Goal: Participate in discussion: Engage in conversation with other users on a specific topic

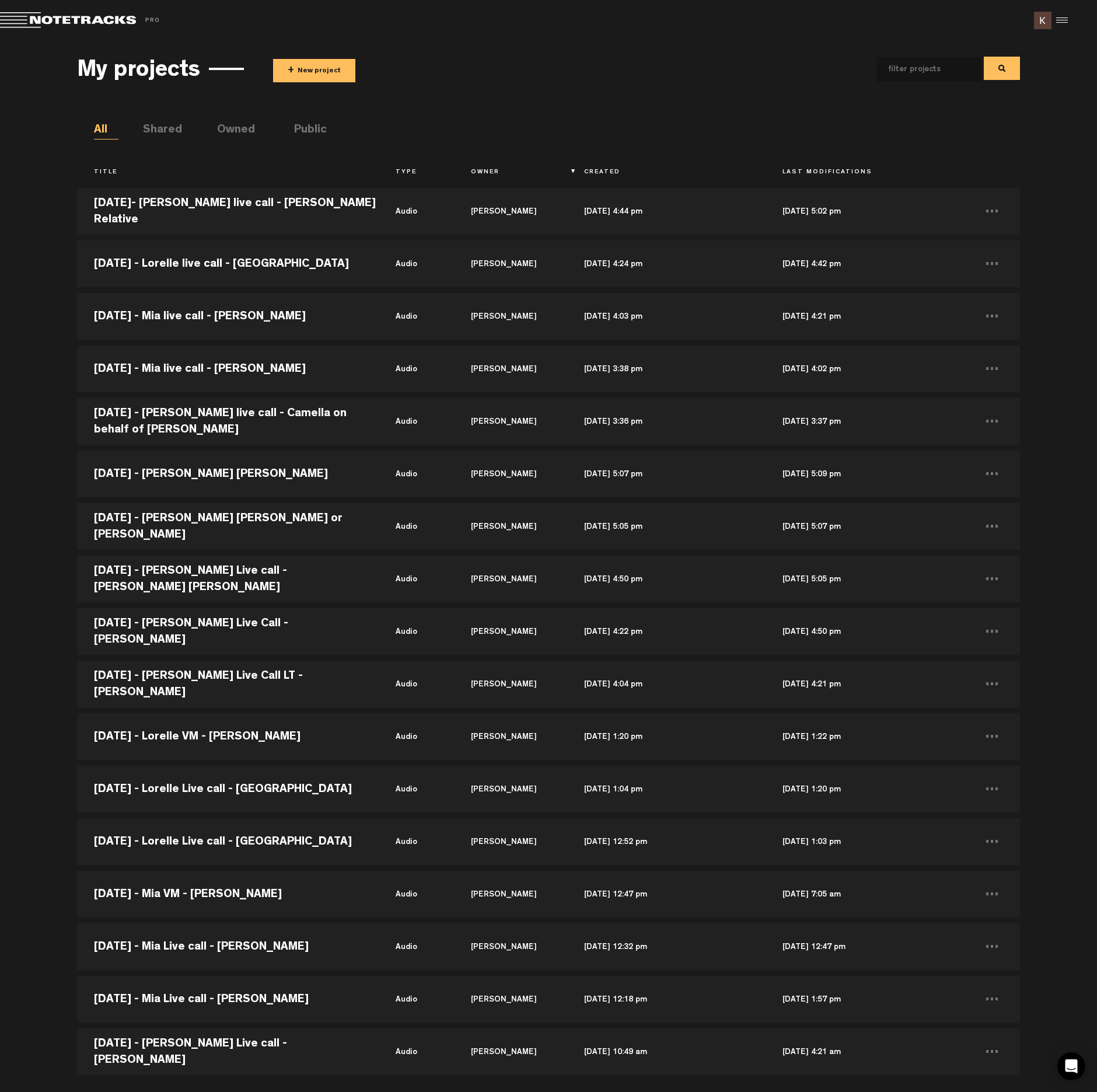
click at [313, 72] on button "+ New project" at bounding box center [314, 71] width 82 height 24
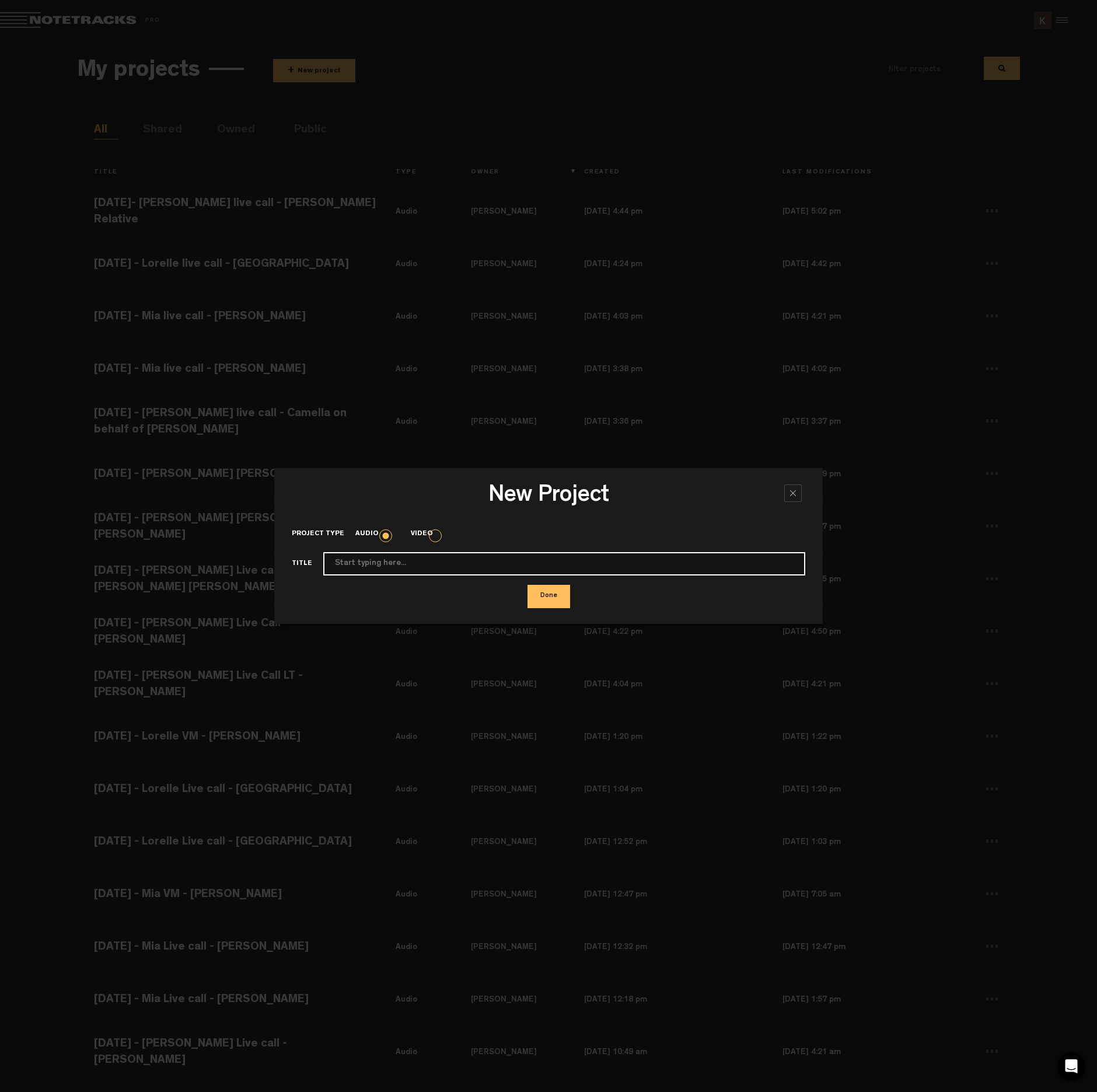
paste input "[DATE] - [PERSON_NAME] live call - [PERSON_NAME] relative"
type input "[DATE] - [PERSON_NAME] live call - [PERSON_NAME] relative"
click at [552, 601] on button "Done" at bounding box center [548, 596] width 42 height 24
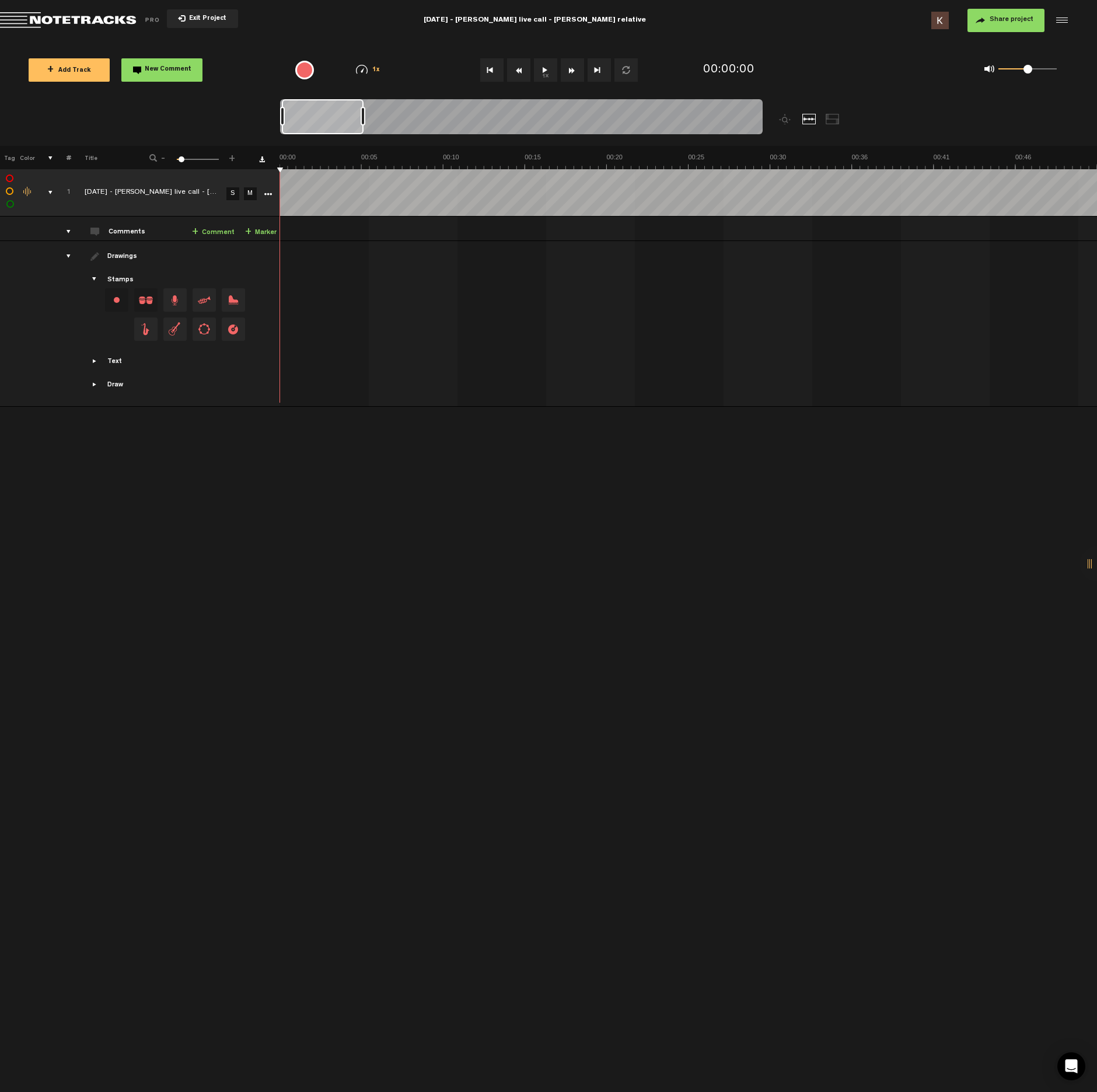
click at [725, 636] on div "+ New drawing Tag Color # Title - 1 100 6 + 1 completed 2025-9-17 - Kate live c…" at bounding box center [548, 618] width 1097 height 946
click at [546, 71] on button "1x" at bounding box center [546, 70] width 24 height 24
click at [543, 71] on button "1x" at bounding box center [546, 70] width 24 height 24
click at [542, 71] on button "1x" at bounding box center [546, 70] width 24 height 24
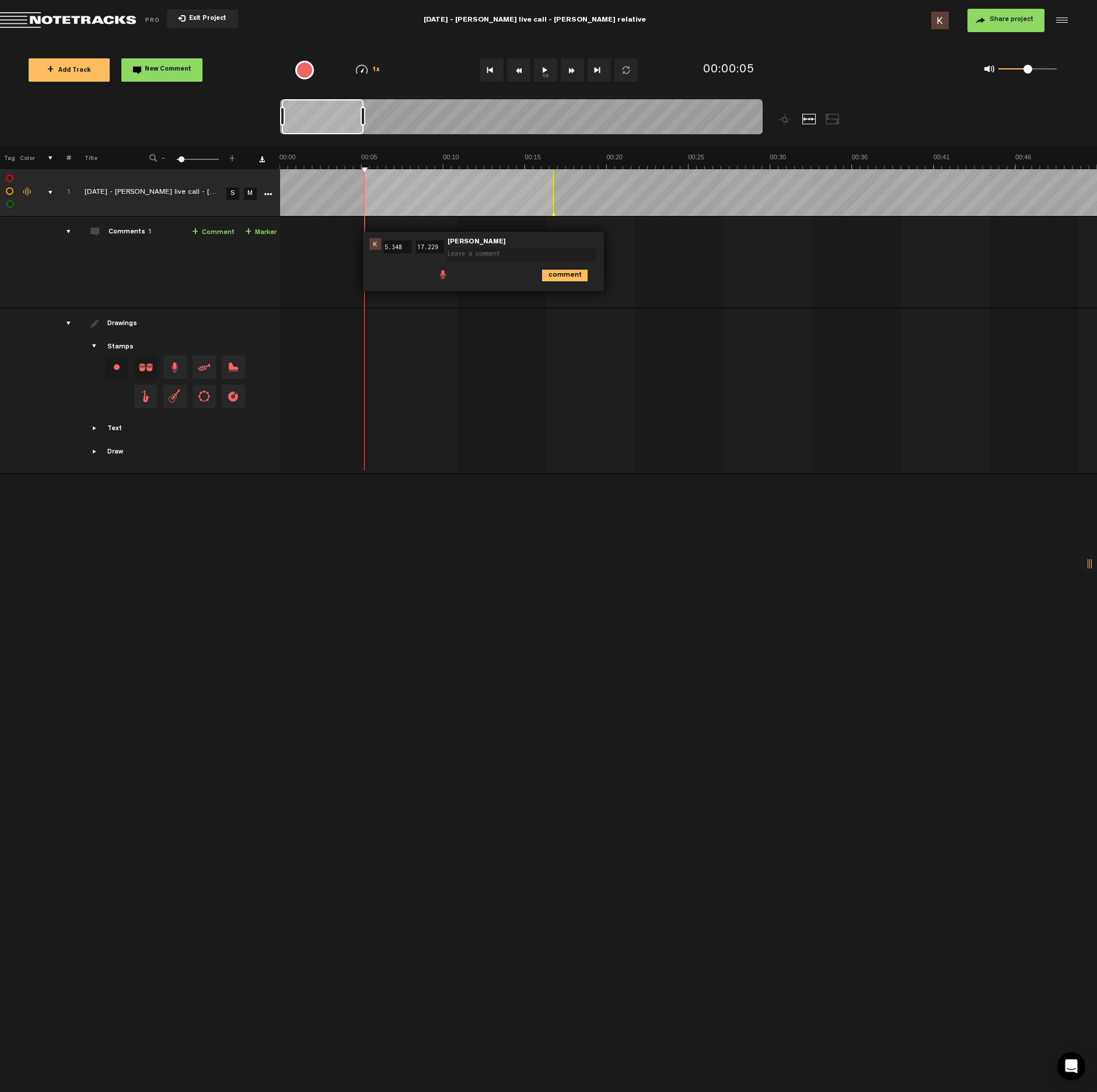
click at [441, 277] on span at bounding box center [443, 274] width 12 height 12
click at [451, 278] on div at bounding box center [450, 276] width 9 height 9
click at [449, 277] on div at bounding box center [449, 276] width 14 height 14
click at [556, 299] on icon "comment" at bounding box center [565, 301] width 46 height 12
click at [544, 76] on button "1x" at bounding box center [546, 70] width 24 height 24
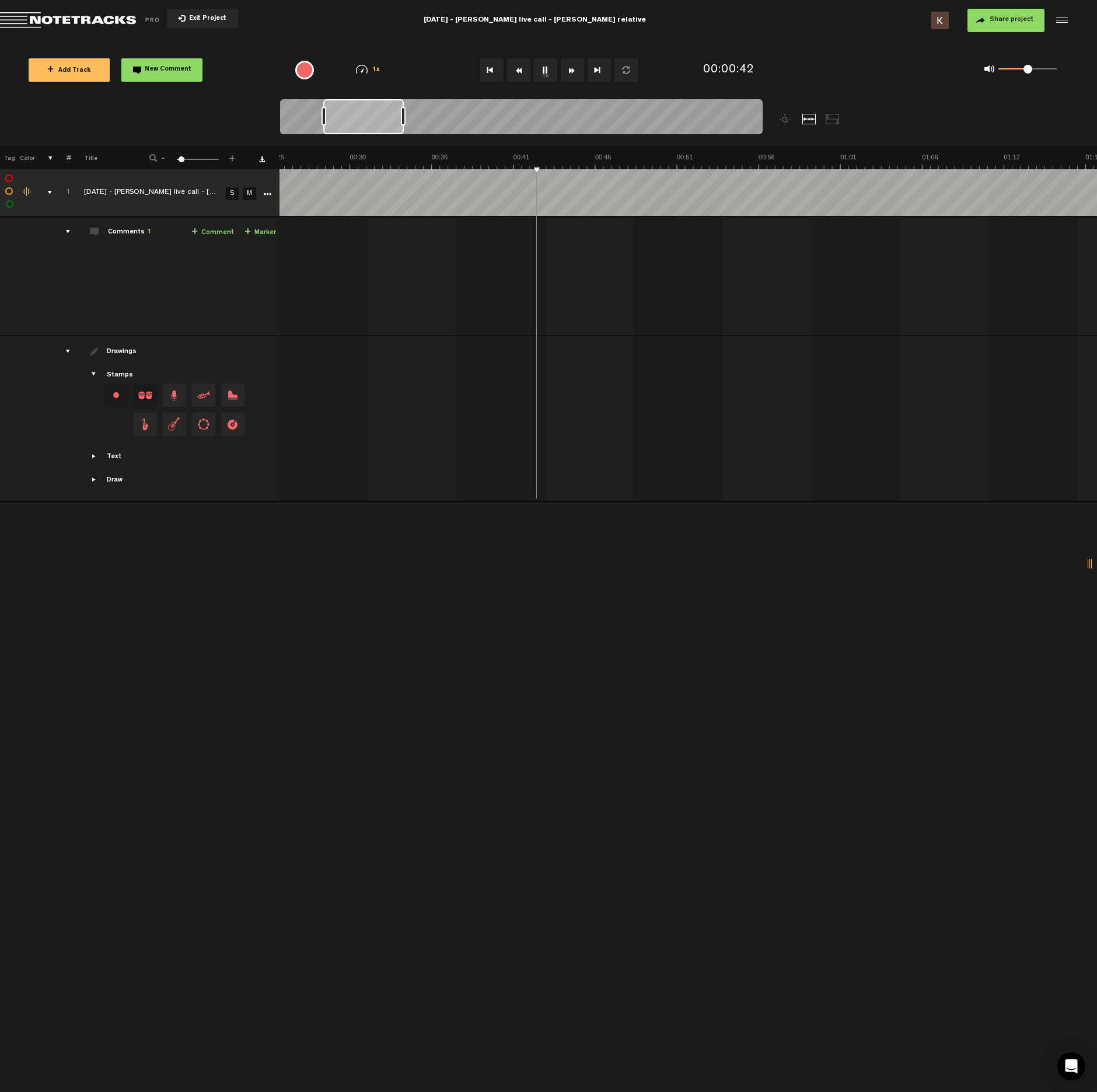
scroll to position [0, 420]
click at [545, 68] on button "1x" at bounding box center [546, 70] width 24 height 24
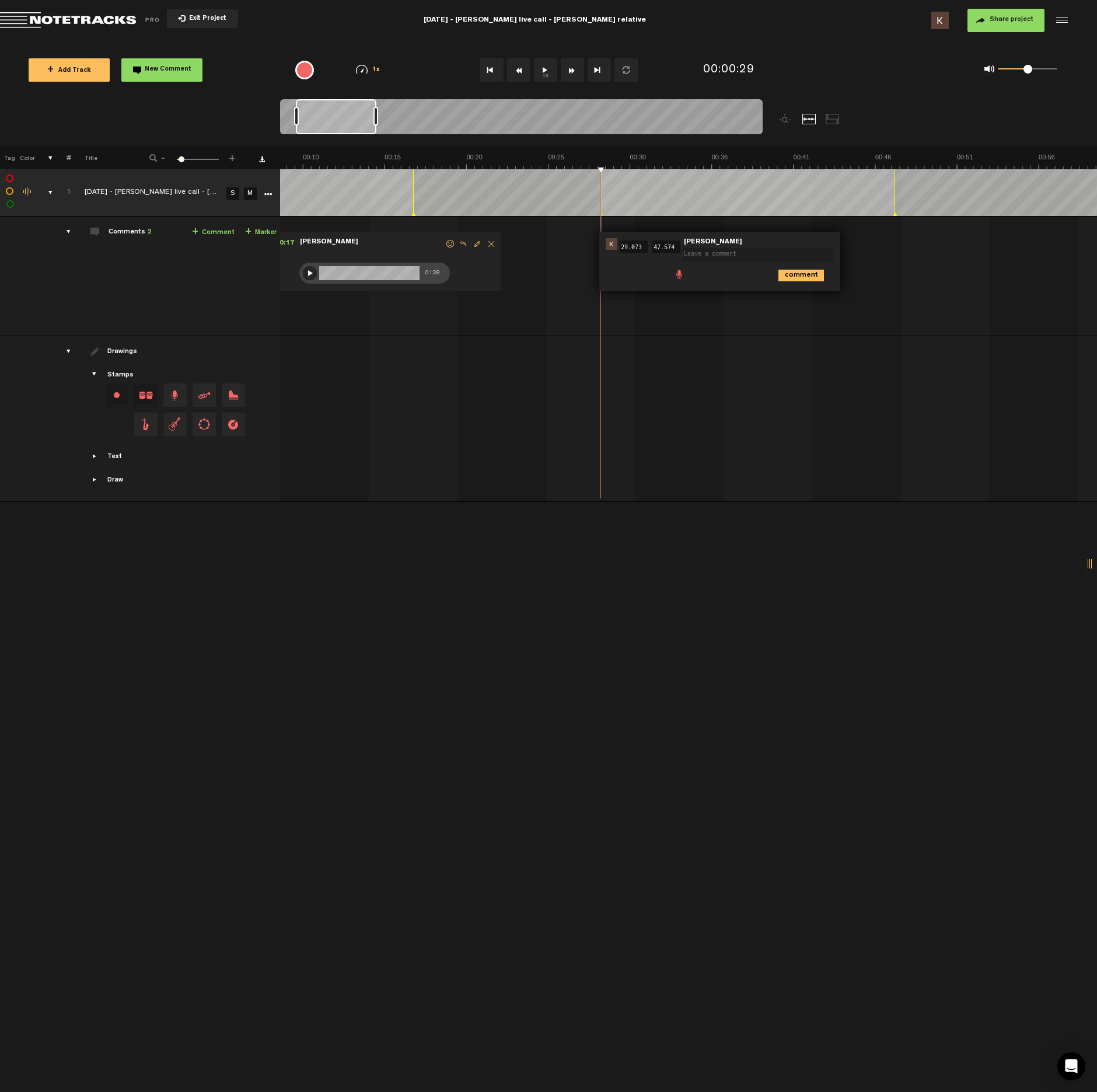
click at [678, 276] on span at bounding box center [679, 274] width 12 height 12
click at [688, 277] on div at bounding box center [686, 276] width 9 height 9
click at [684, 278] on div at bounding box center [686, 276] width 14 height 14
click at [803, 306] on icon "comment" at bounding box center [801, 301] width 46 height 12
click at [551, 71] on button "1x" at bounding box center [546, 70] width 24 height 24
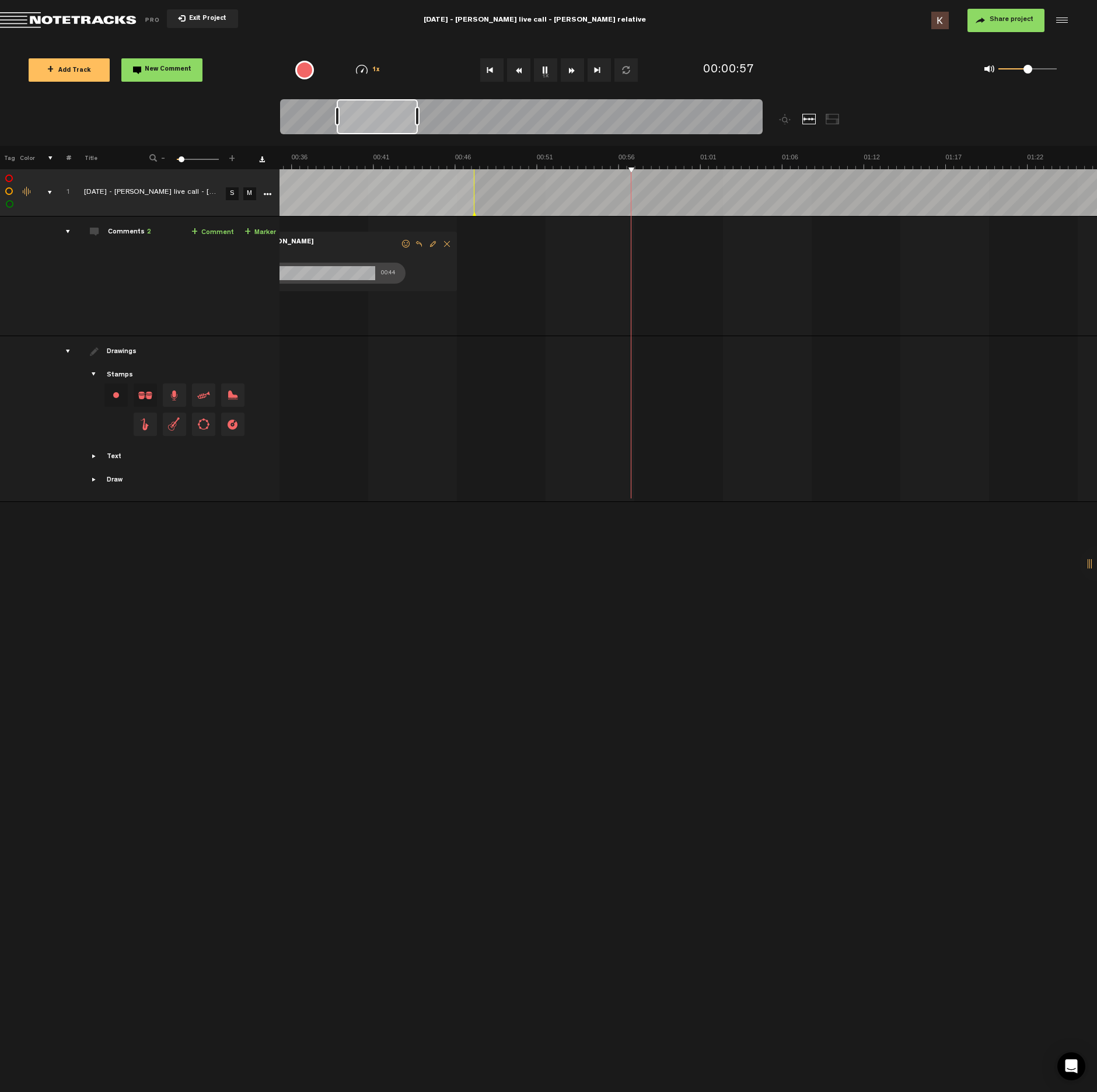
scroll to position [0, 630]
click at [543, 76] on button "1x" at bounding box center [546, 70] width 24 height 24
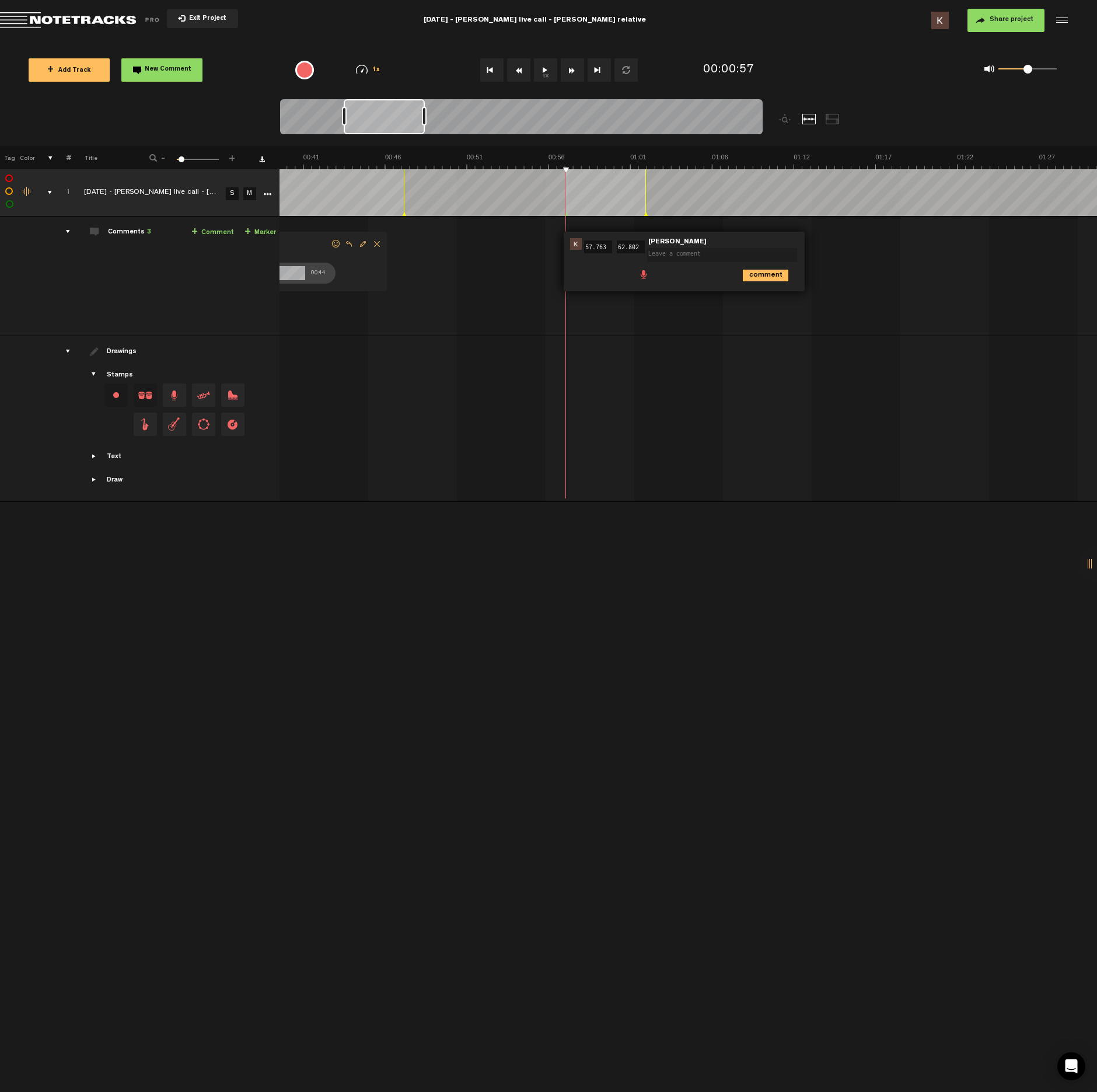
click at [644, 273] on span at bounding box center [644, 274] width 12 height 12
click at [647, 274] on div at bounding box center [650, 276] width 9 height 9
click at [651, 278] on div at bounding box center [650, 276] width 14 height 14
click at [757, 306] on icon "comment" at bounding box center [766, 301] width 46 height 12
click at [549, 79] on button "1x" at bounding box center [546, 70] width 24 height 24
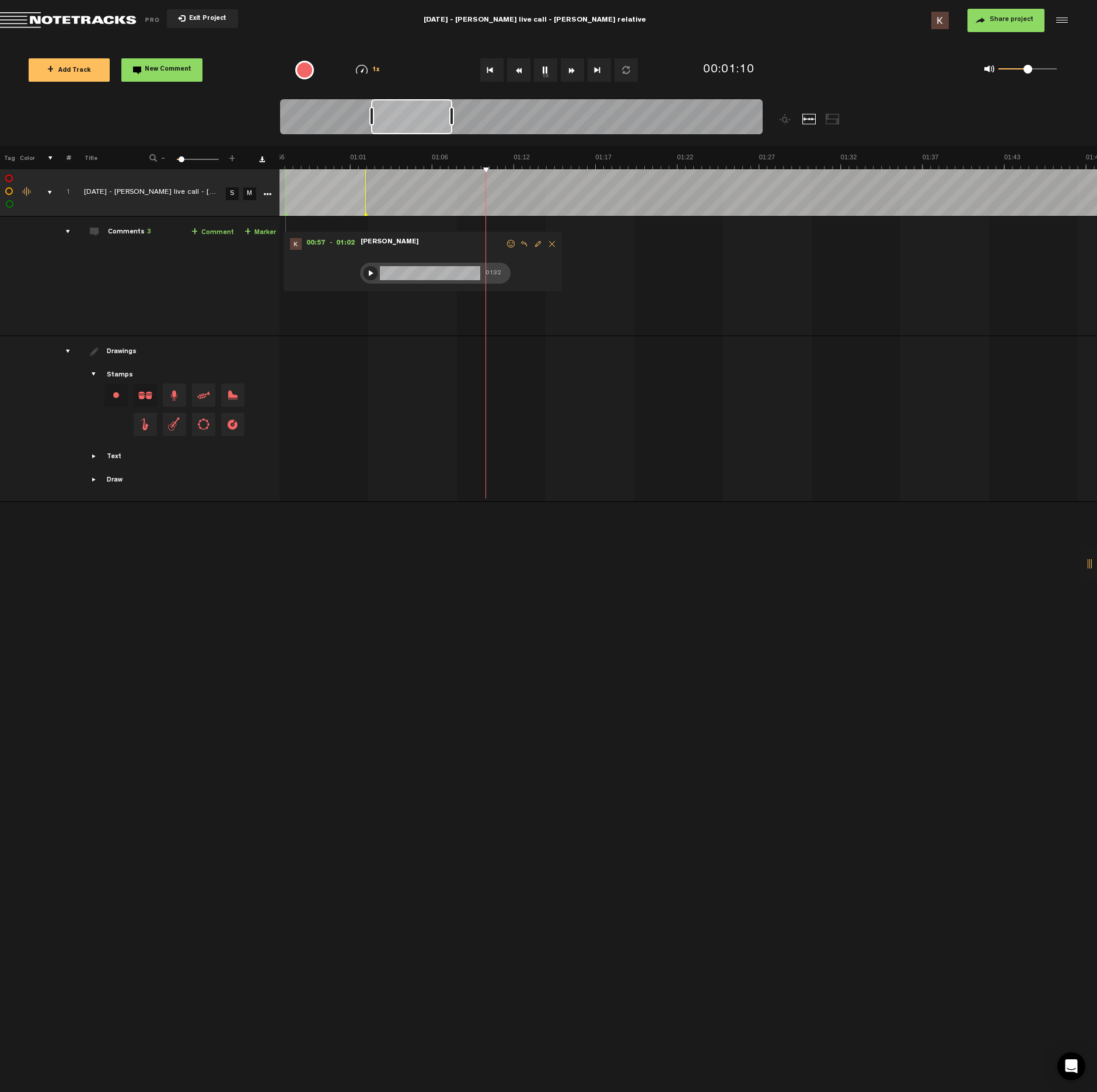
scroll to position [0, 910]
click at [542, 74] on button "1x" at bounding box center [546, 70] width 24 height 24
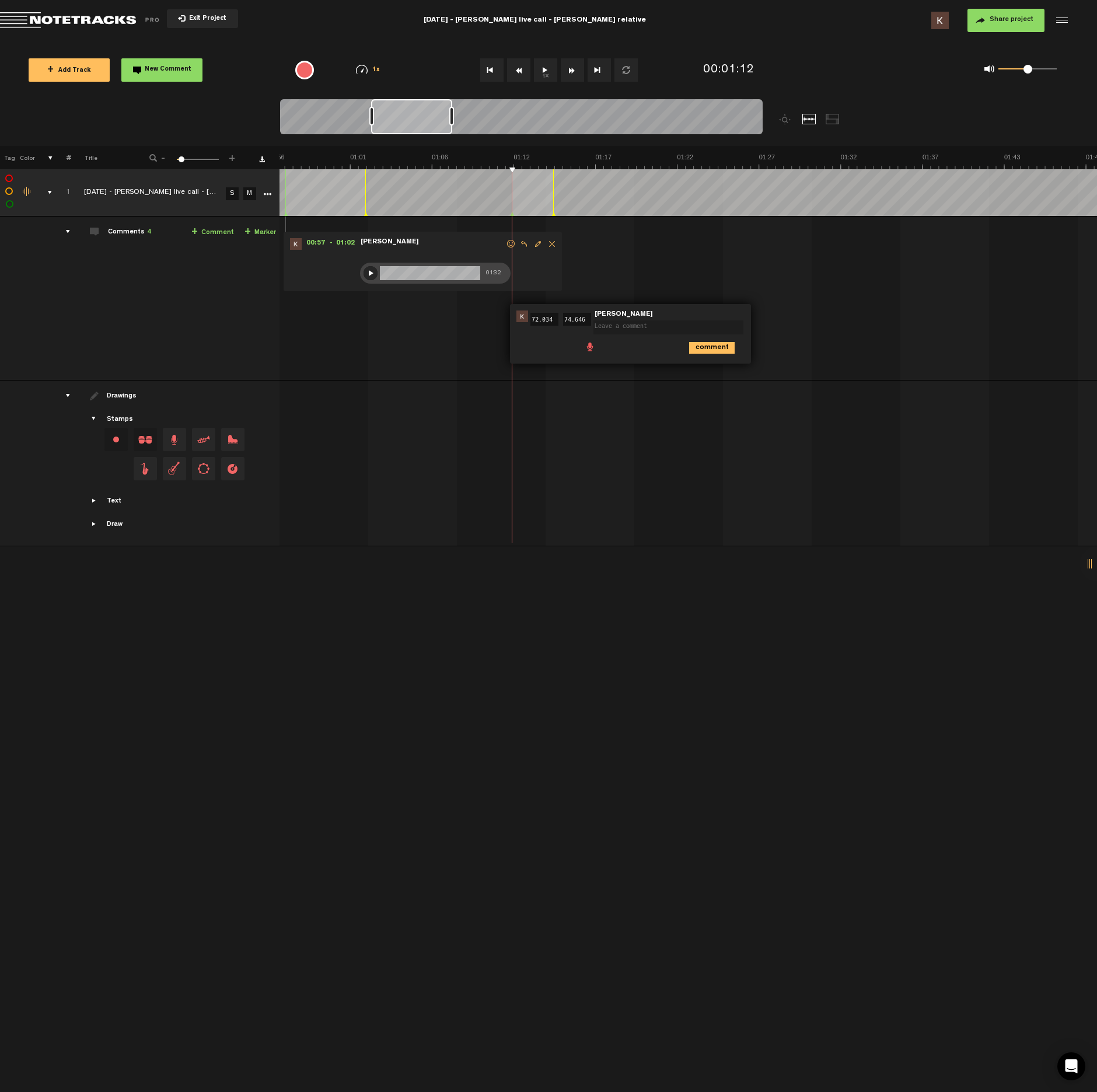
click at [594, 348] on ul "comment" at bounding box center [663, 347] width 159 height 14
click at [775, 316] on span "Delete comment" at bounding box center [778, 316] width 14 height 8
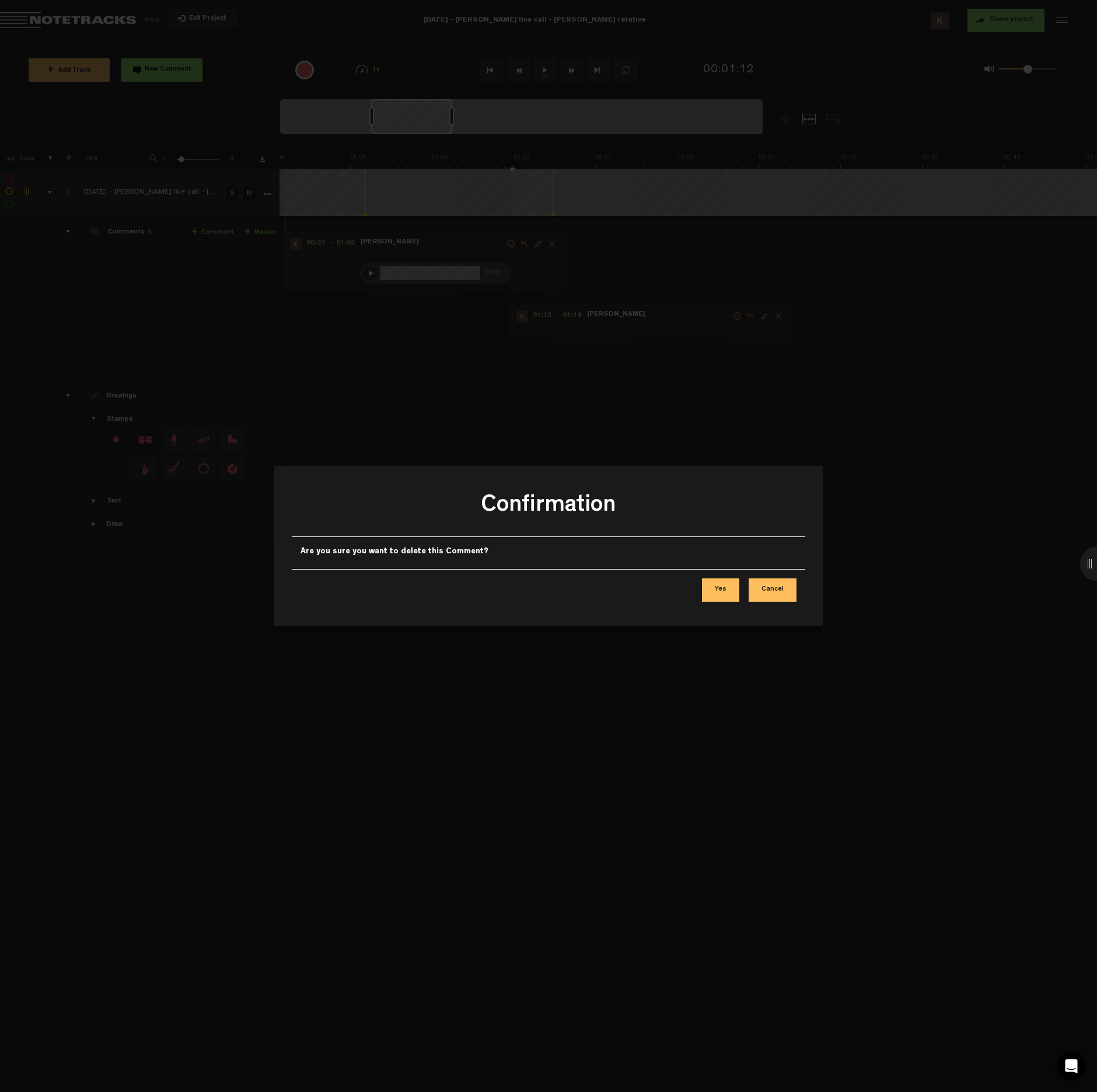
click at [724, 584] on button "Yes" at bounding box center [720, 590] width 37 height 24
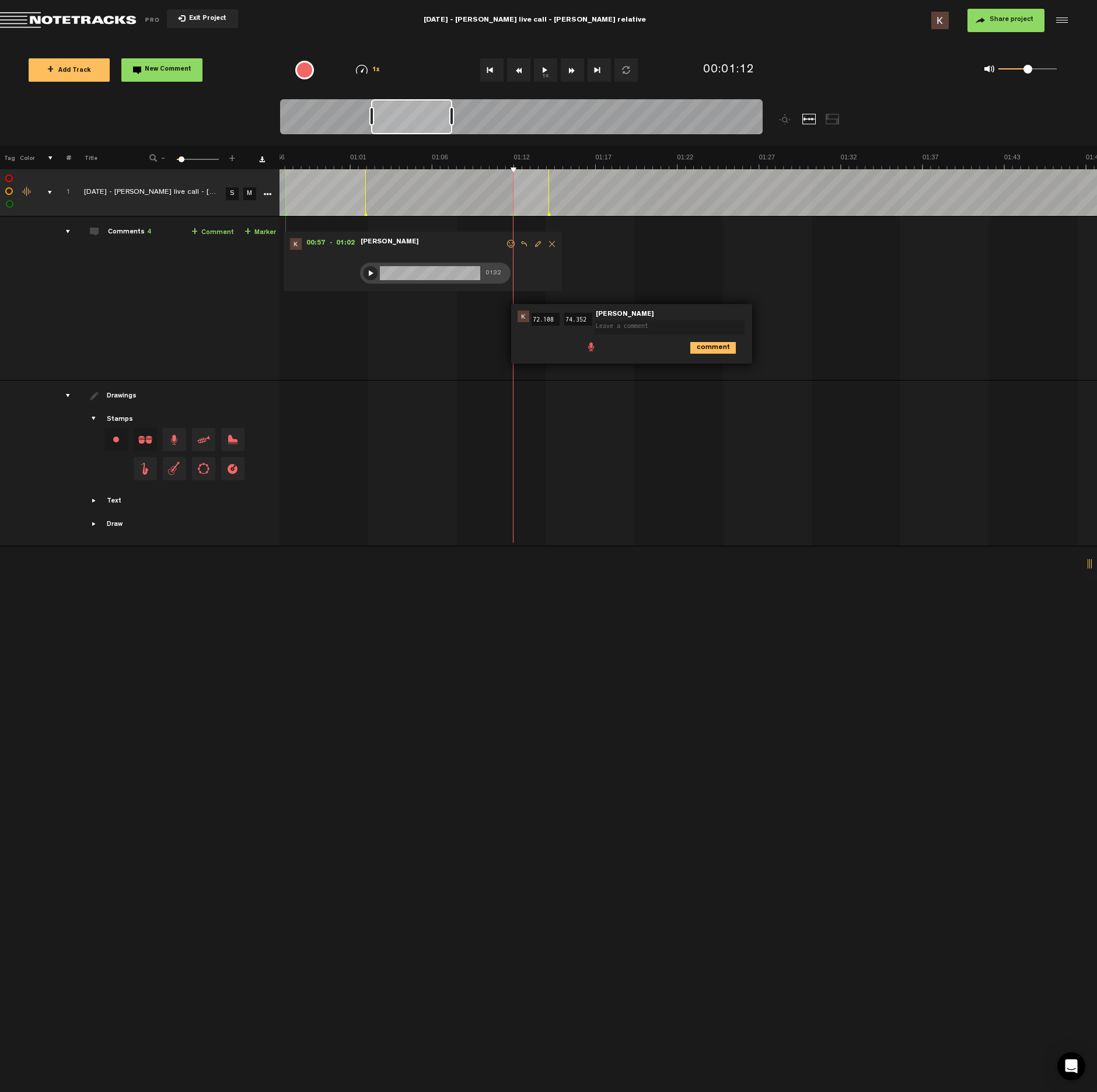
click at [592, 347] on span at bounding box center [591, 346] width 12 height 12
click at [596, 350] on div at bounding box center [598, 348] width 9 height 9
click at [601, 351] on div at bounding box center [597, 348] width 14 height 14
click at [710, 374] on icon "comment" at bounding box center [713, 374] width 46 height 12
click at [550, 70] on button "1x" at bounding box center [546, 70] width 24 height 24
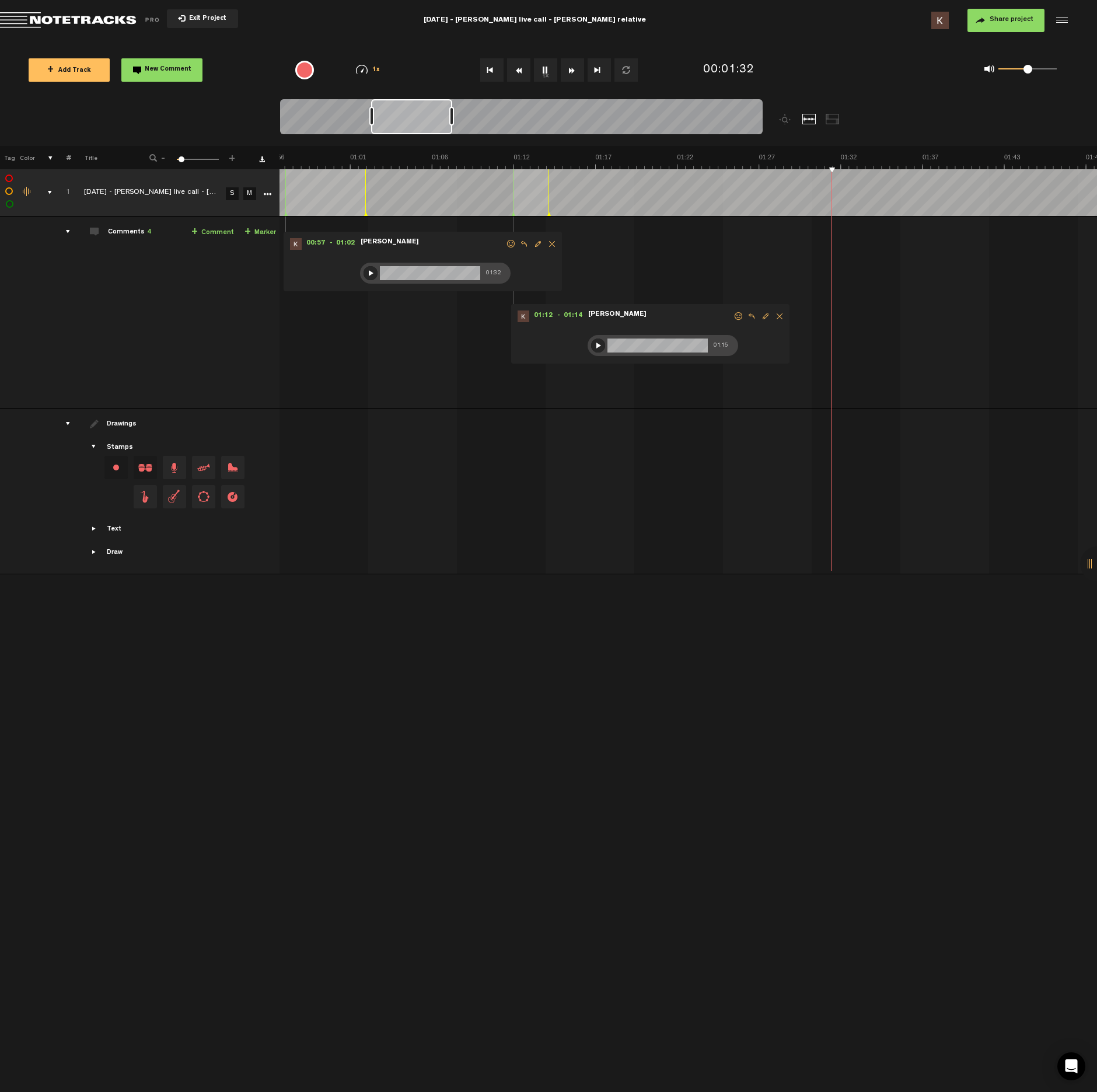
click at [547, 74] on button "1x" at bounding box center [546, 70] width 24 height 24
click at [855, 272] on span at bounding box center [856, 274] width 12 height 12
click at [868, 276] on div at bounding box center [863, 276] width 14 height 14
click at [1045, 244] on span "Delete comment" at bounding box center [1044, 244] width 14 height 8
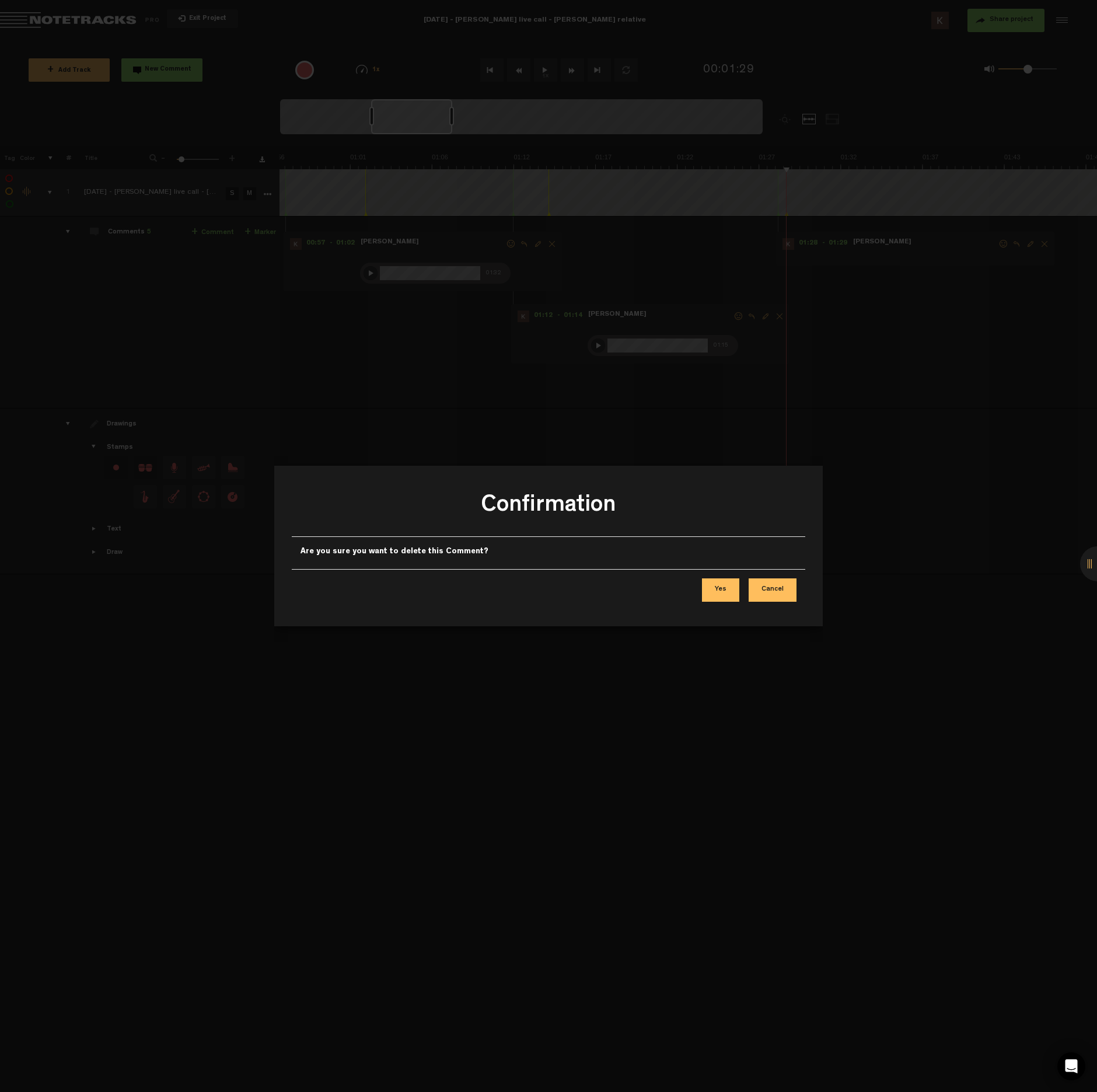
click at [727, 584] on button "Yes" at bounding box center [720, 590] width 37 height 24
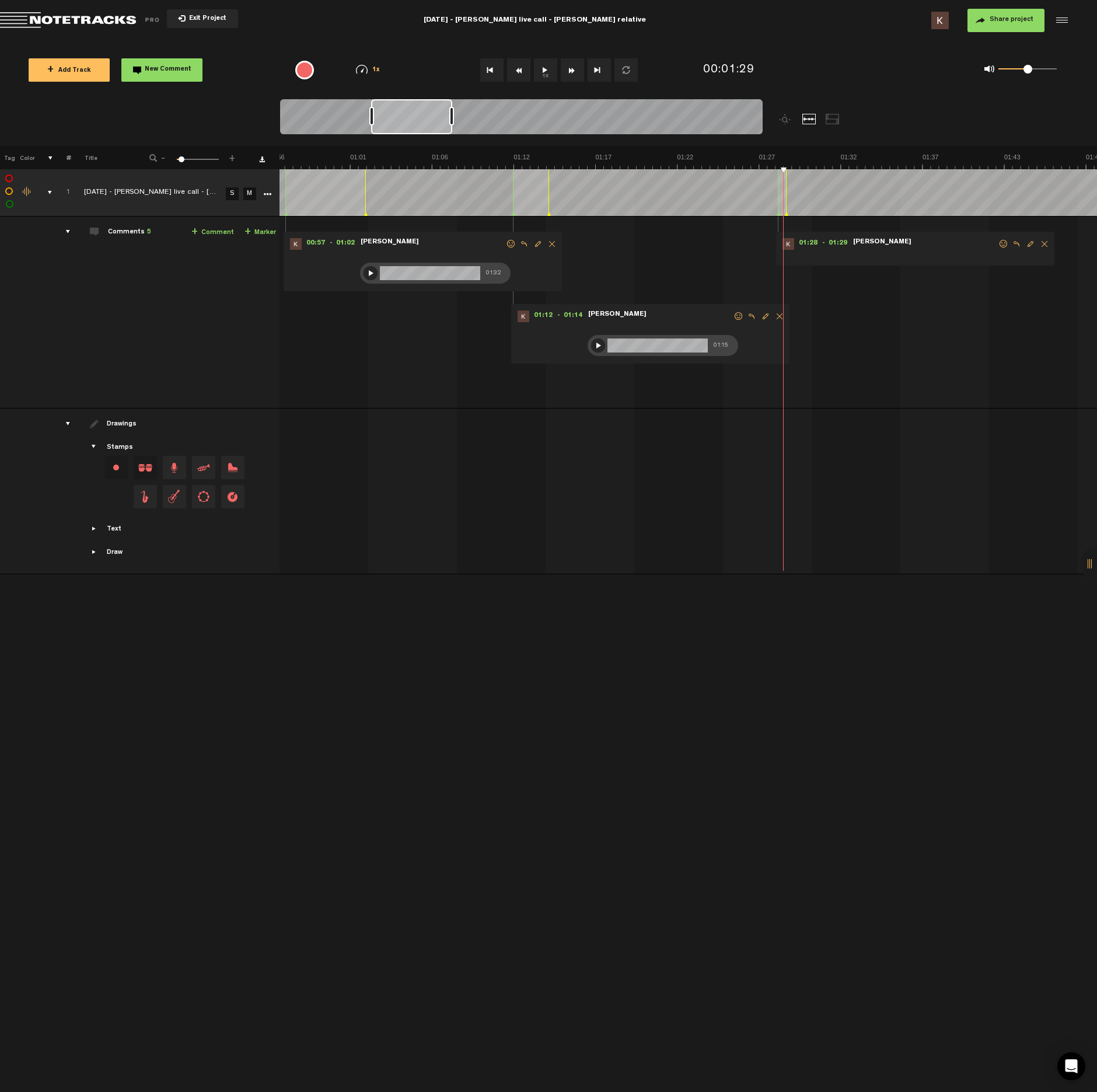
click at [1043, 244] on span "Delete comment" at bounding box center [1044, 244] width 14 height 8
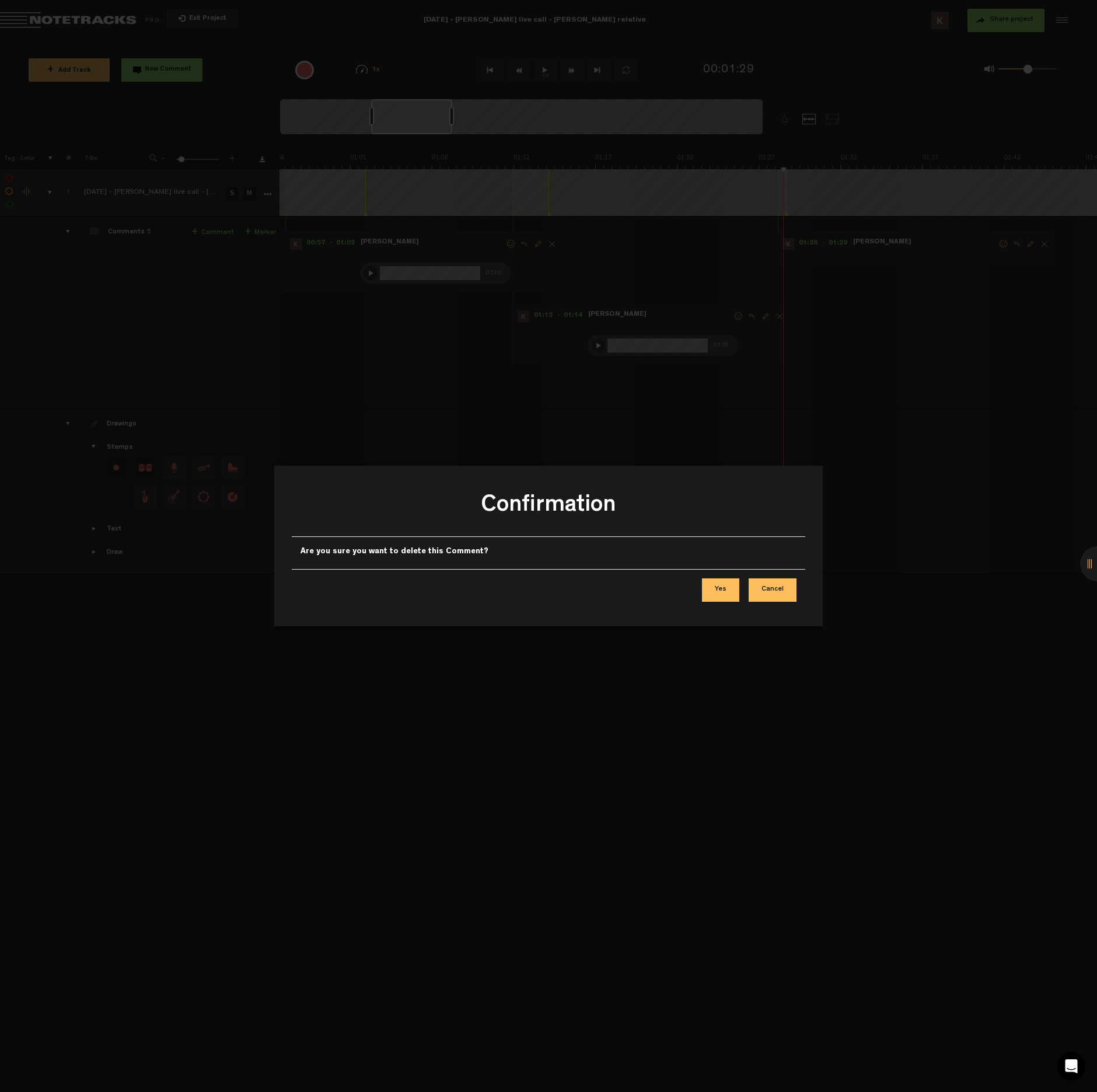
click at [722, 584] on button "Yes" at bounding box center [720, 590] width 37 height 24
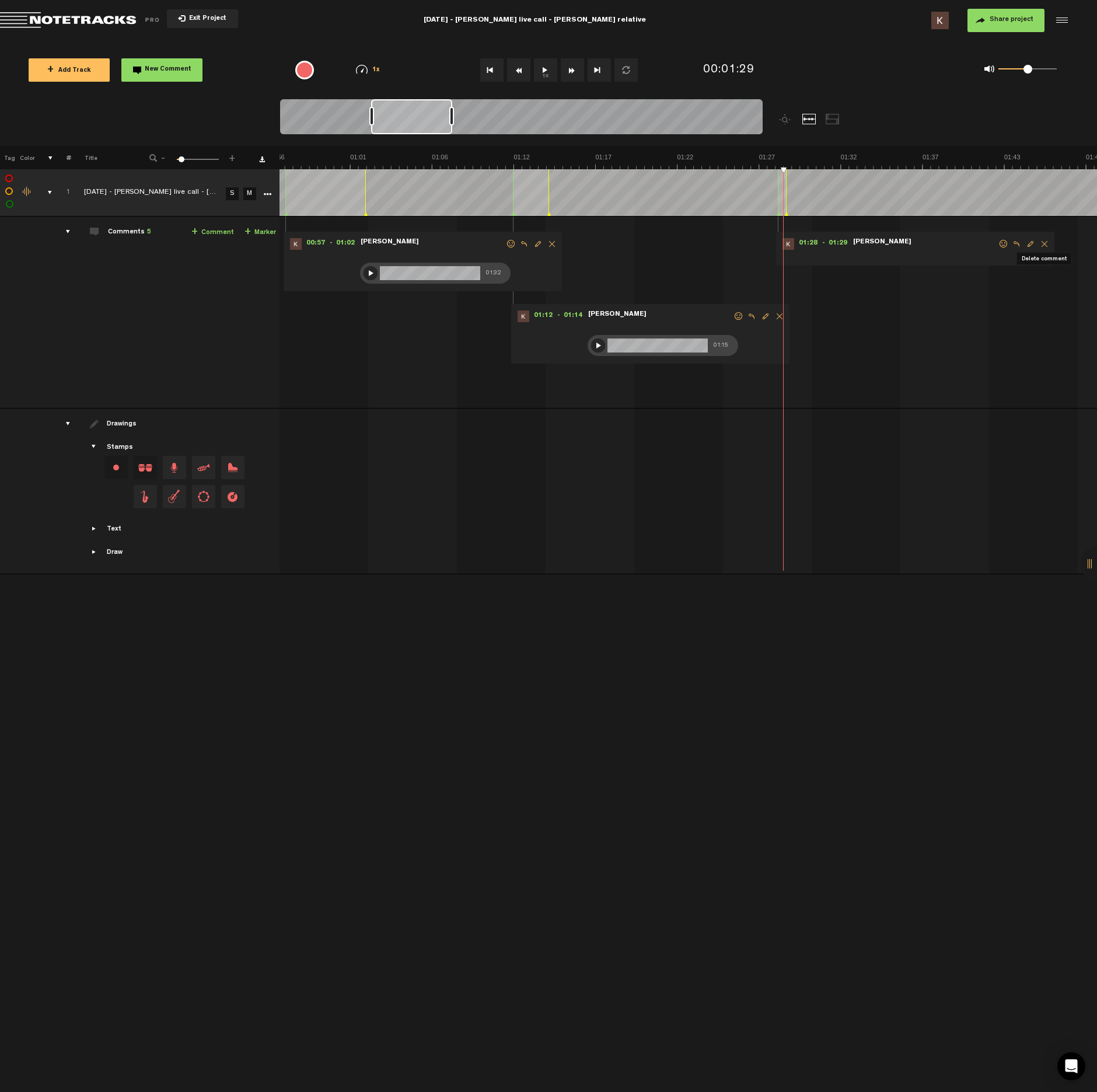
click at [1039, 244] on span "Delete comment" at bounding box center [1044, 244] width 14 height 8
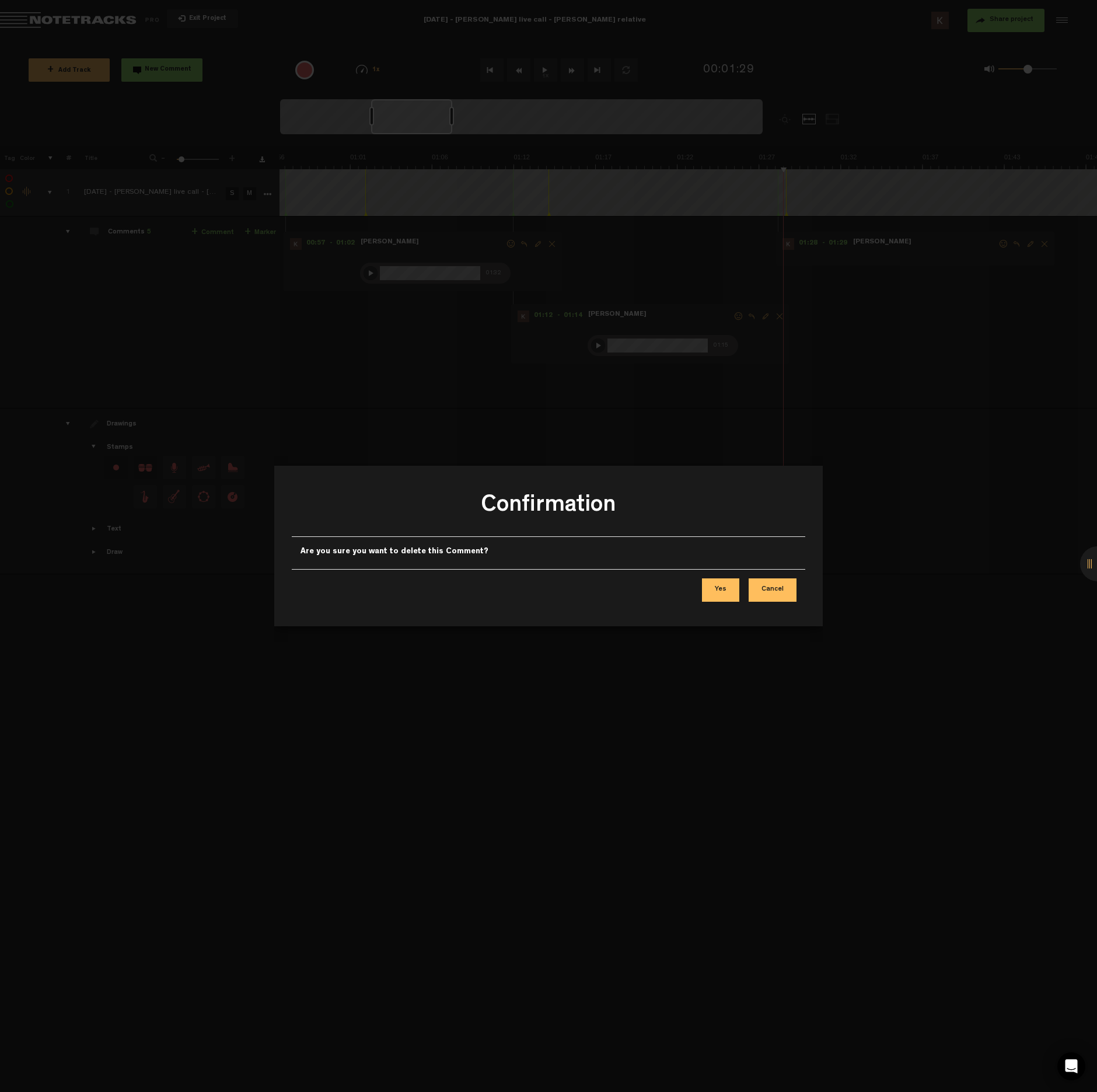
click at [727, 588] on button "Yes" at bounding box center [720, 590] width 37 height 24
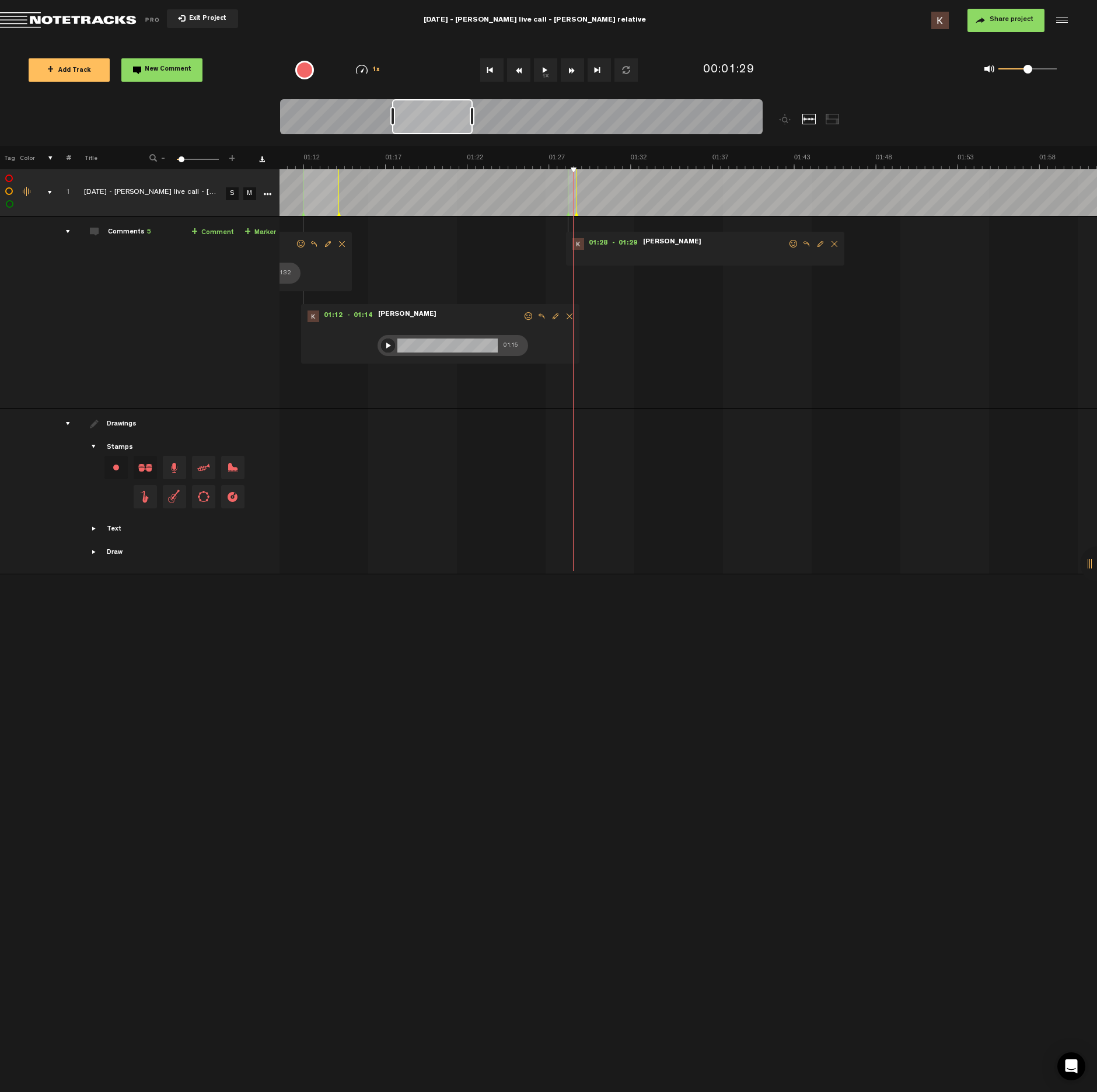
scroll to position [0, 1190]
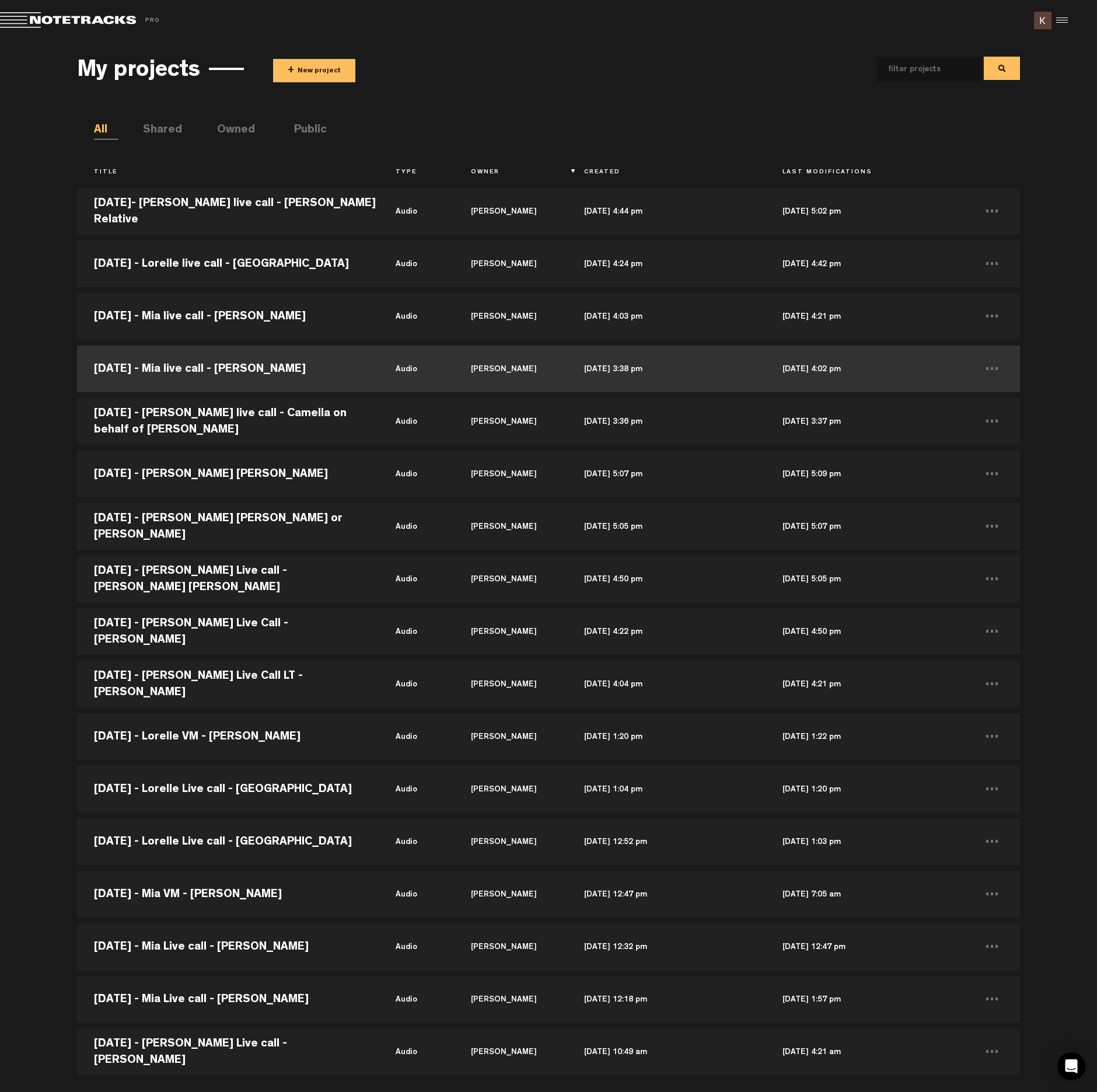
click at [194, 368] on td "[DATE] - Mia live call - [PERSON_NAME]" at bounding box center [228, 369] width 302 height 52
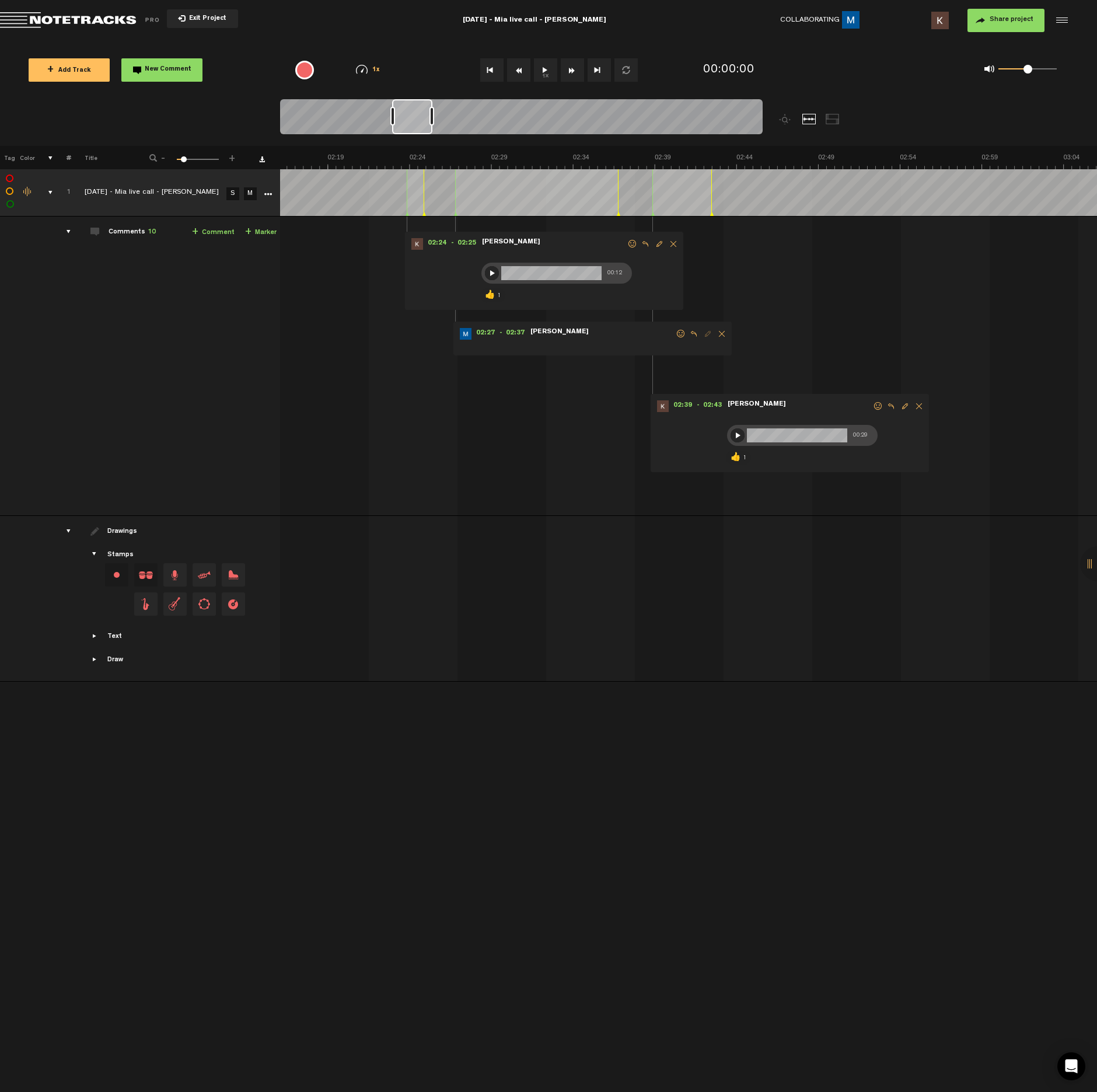
scroll to position [0, 2170]
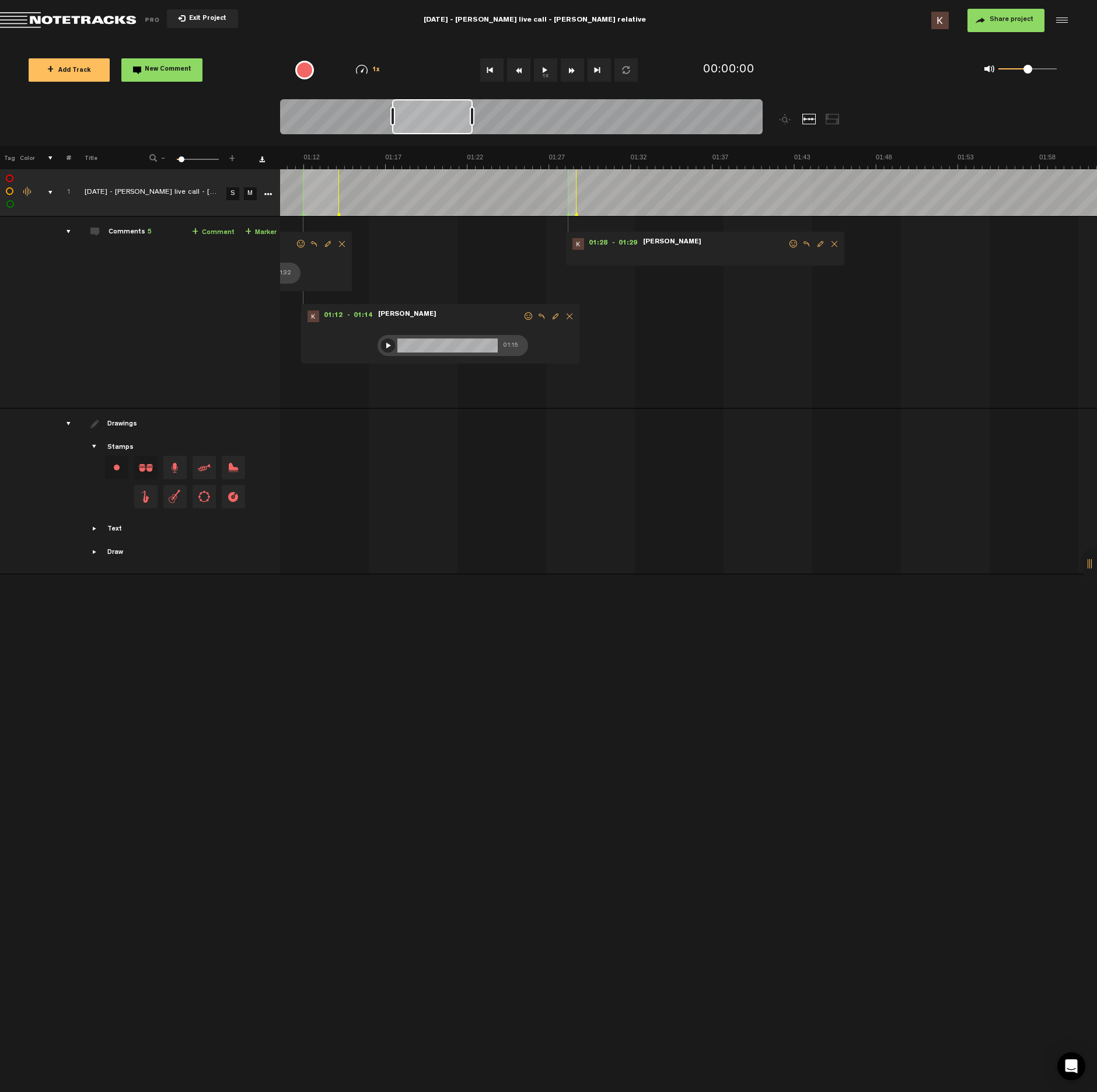
scroll to position [0, 1121]
click at [819, 244] on span "Edit comment" at bounding box center [820, 244] width 14 height 8
click at [644, 274] on span at bounding box center [646, 274] width 12 height 12
click at [653, 272] on div at bounding box center [653, 276] width 9 height 9
click at [654, 273] on div at bounding box center [652, 276] width 14 height 14
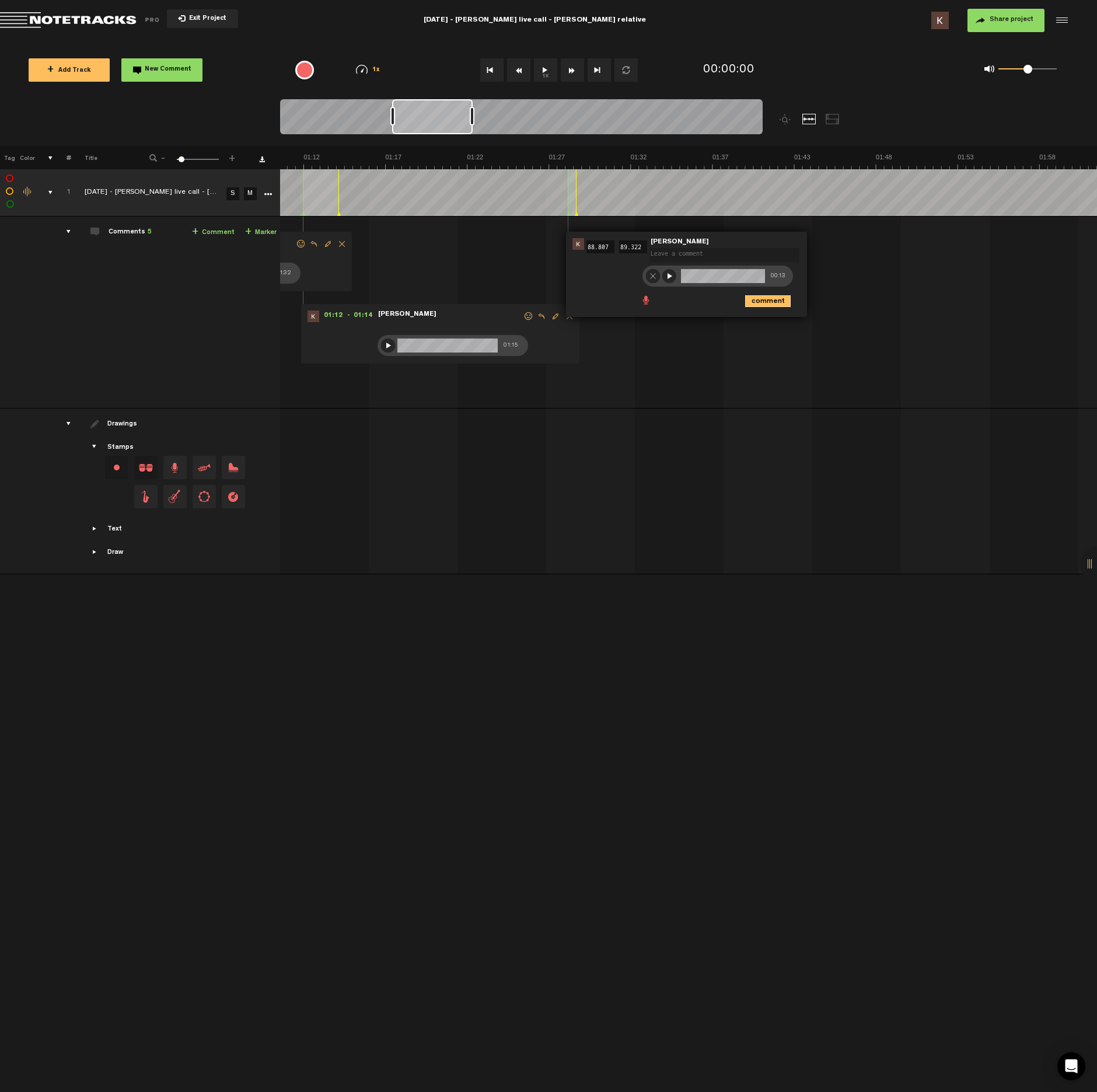
click at [753, 300] on icon "comment" at bounding box center [768, 301] width 46 height 12
click at [551, 65] on button "1x" at bounding box center [546, 70] width 24 height 24
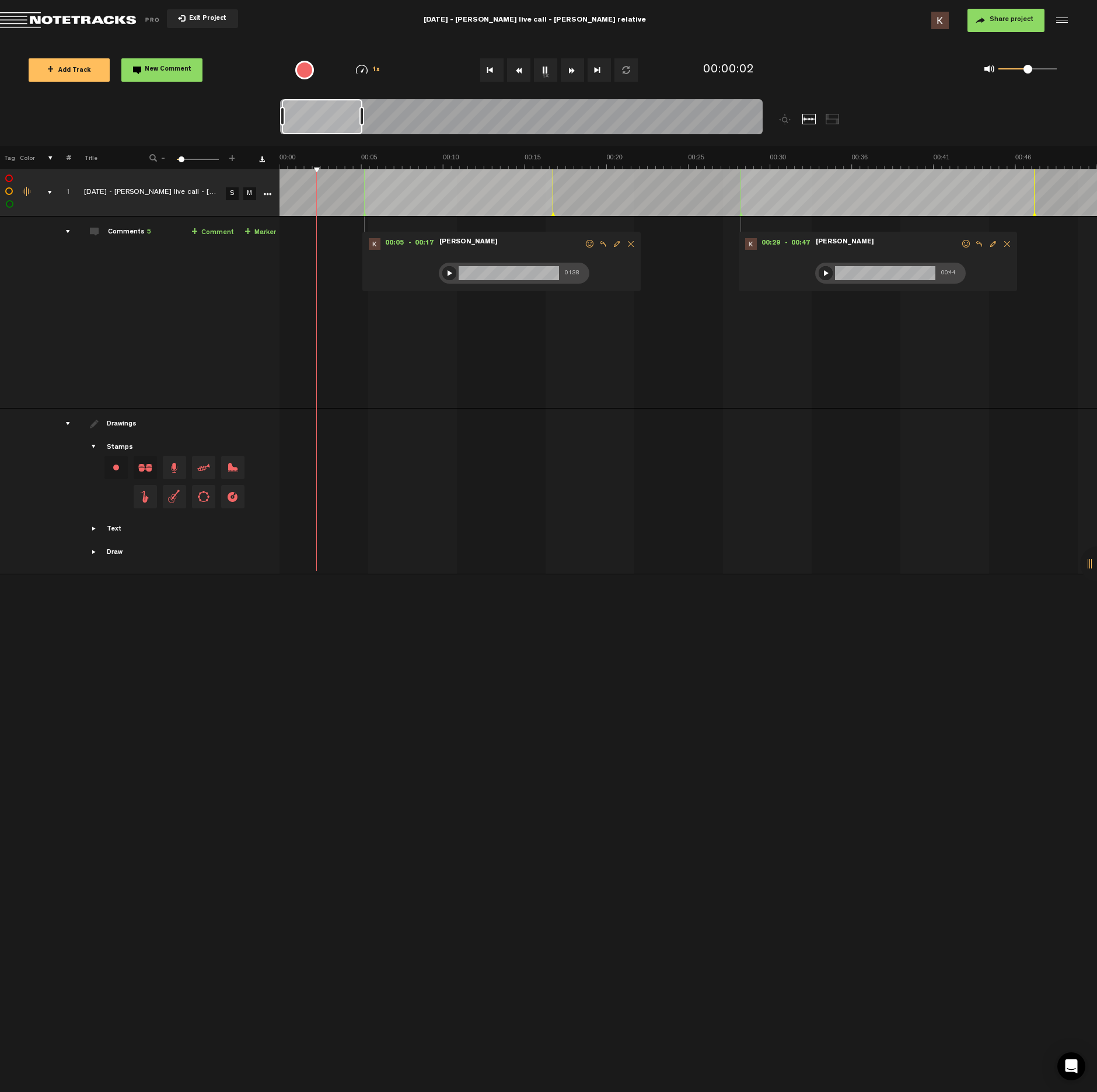
scroll to position [0, 0]
drag, startPoint x: 541, startPoint y: 72, endPoint x: 546, endPoint y: 89, distance: 17.7
click at [541, 72] on button "1x" at bounding box center [546, 70] width 24 height 24
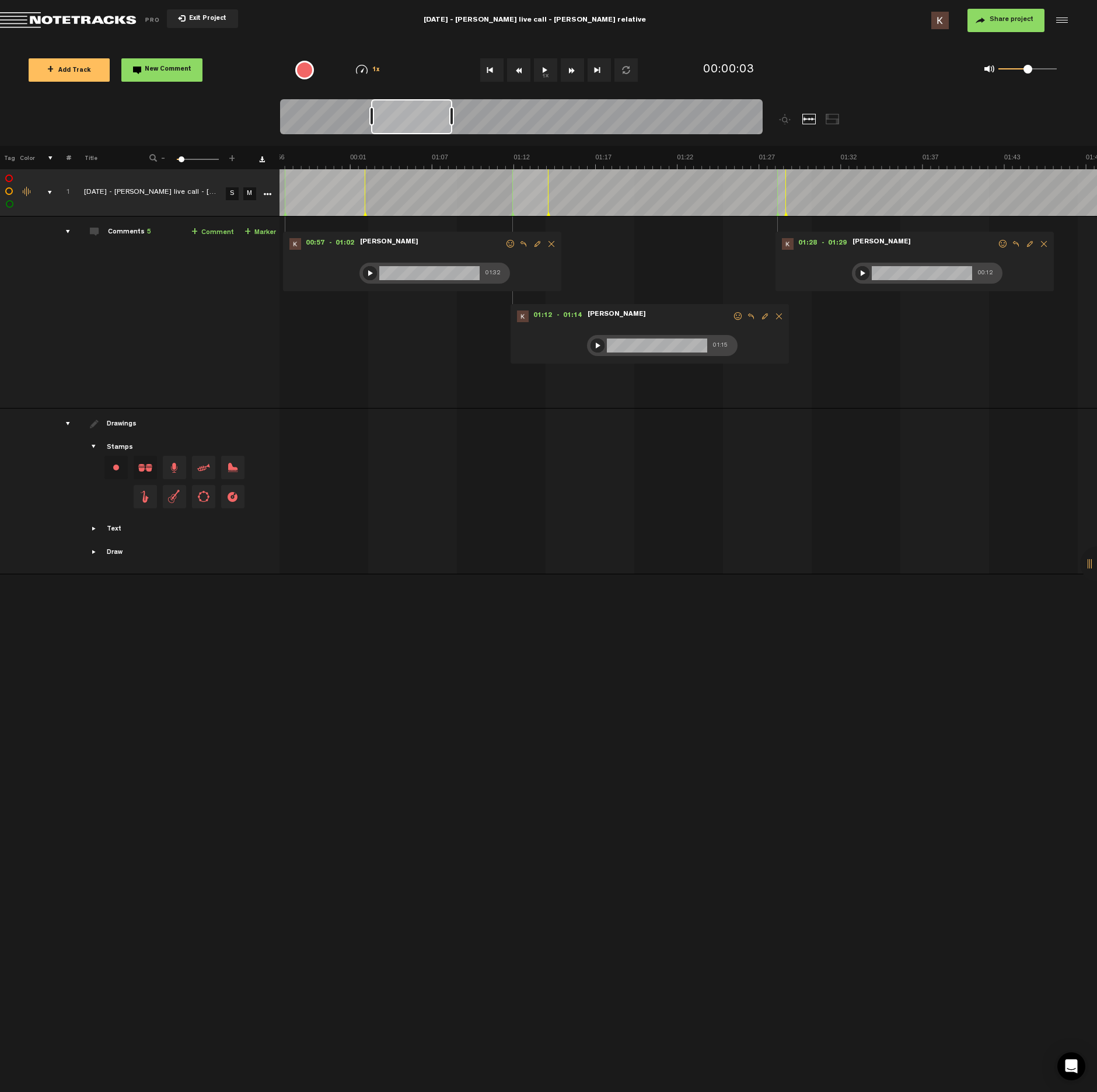
scroll to position [0, 1050]
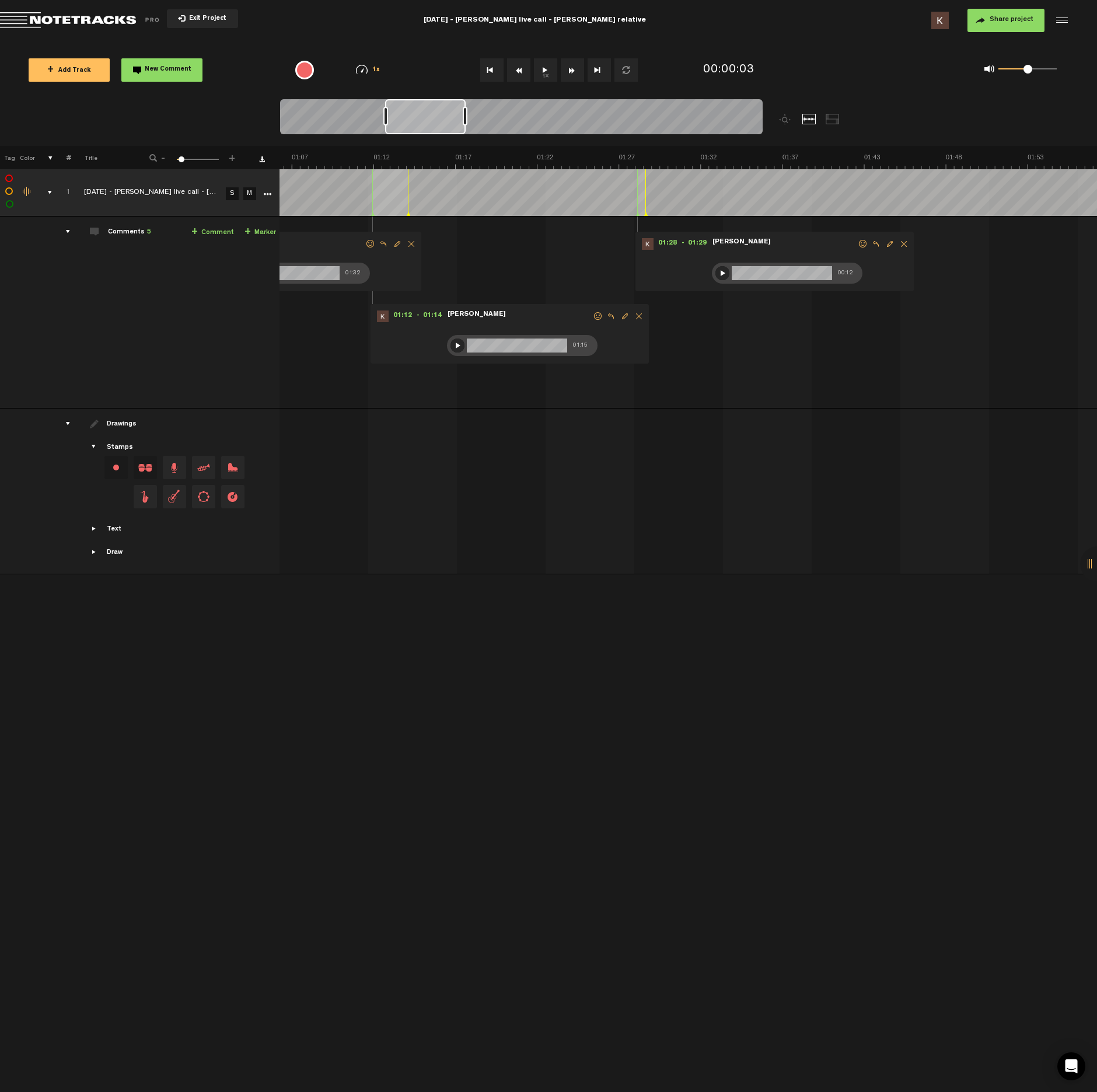
click at [550, 66] on button "1x" at bounding box center [546, 70] width 24 height 24
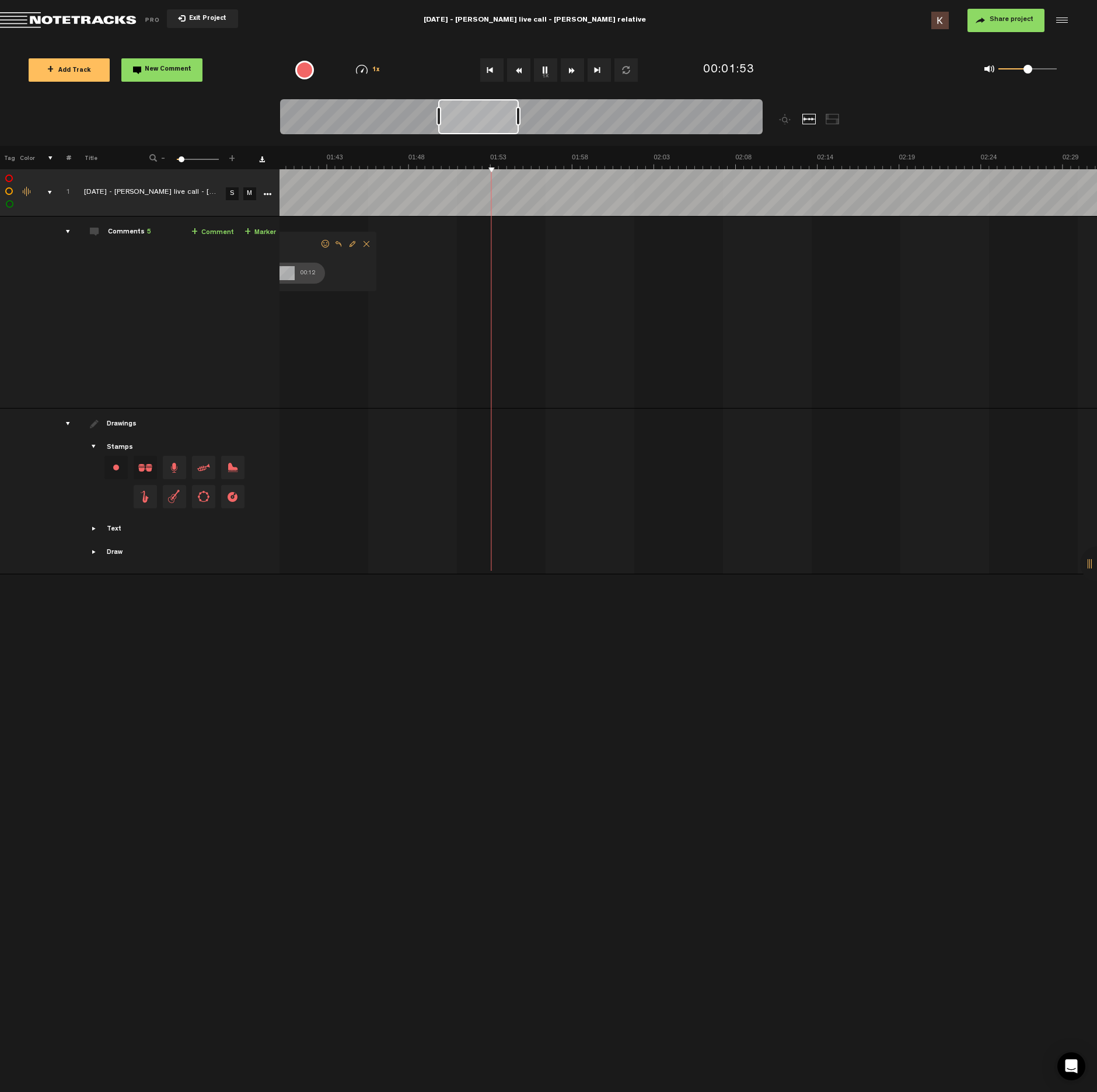
scroll to position [0, 1657]
click at [547, 75] on button "1x" at bounding box center [546, 70] width 24 height 24
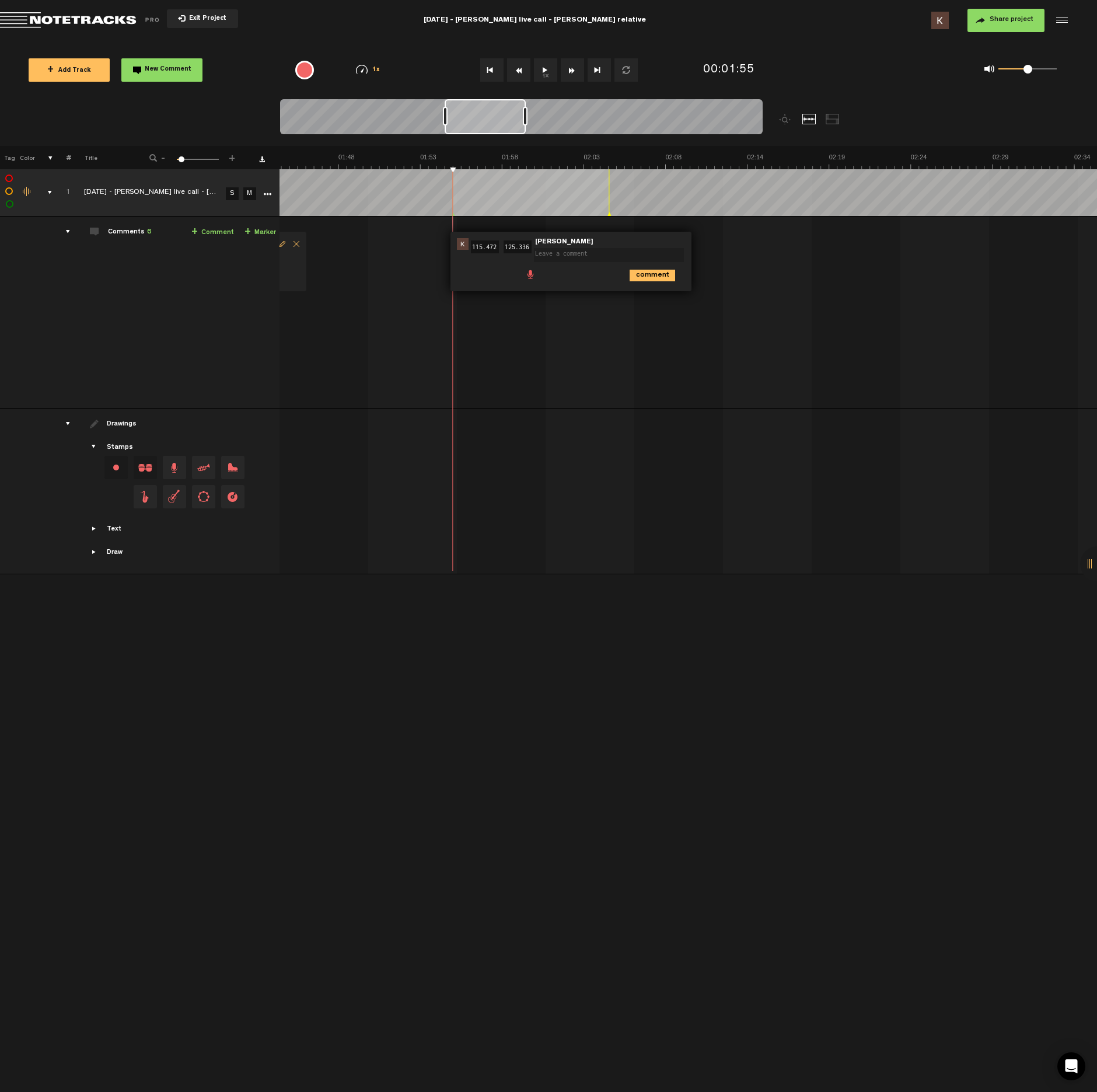
click at [530, 274] on span at bounding box center [530, 274] width 12 height 12
click at [538, 279] on div at bounding box center [537, 276] width 9 height 9
click at [541, 274] on div at bounding box center [537, 276] width 14 height 14
click at [646, 304] on icon "comment" at bounding box center [652, 301] width 46 height 12
click at [546, 80] on button "1x" at bounding box center [546, 70] width 24 height 24
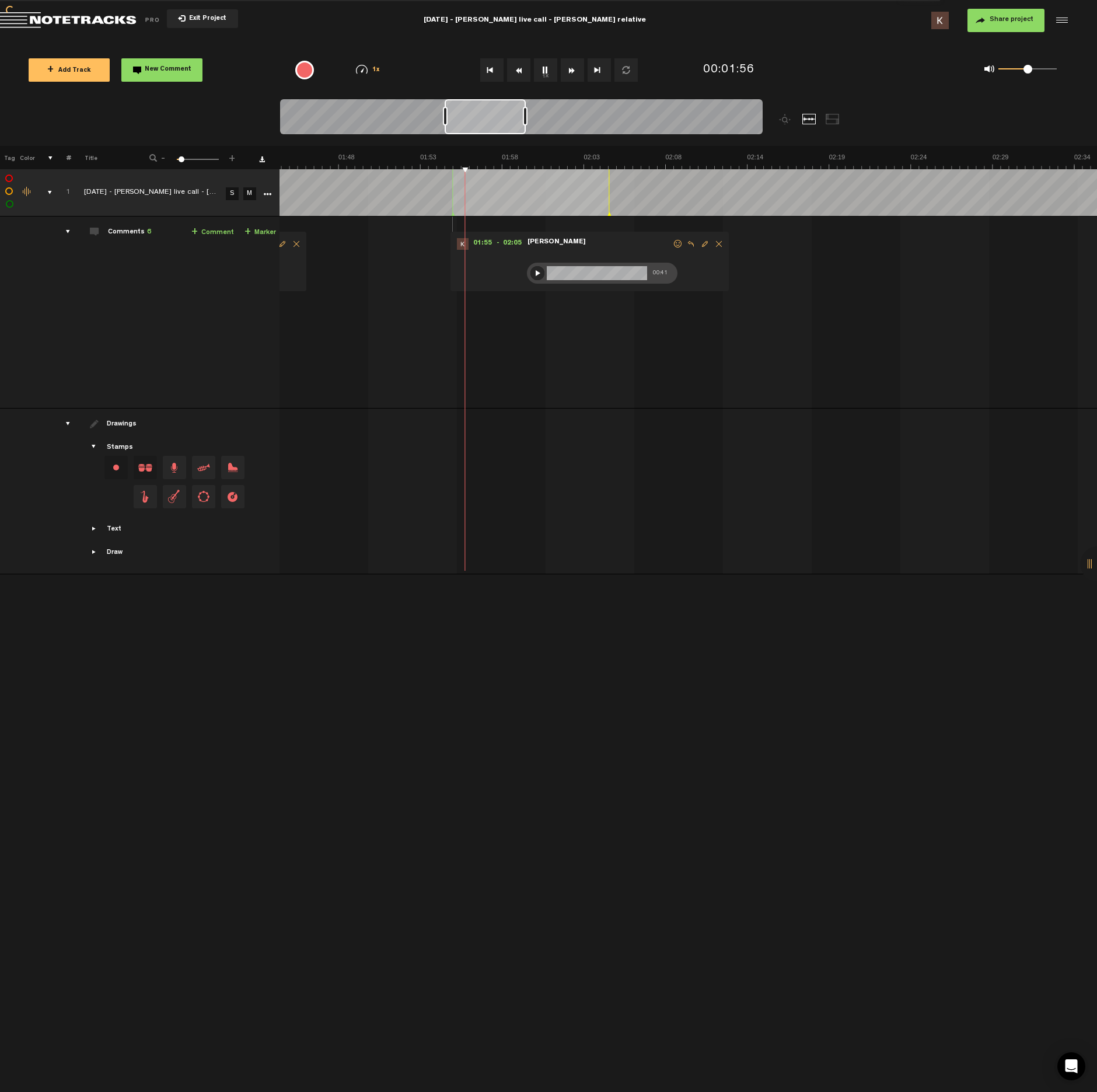
click at [620, 159] on img at bounding box center [1074, 161] width 4905 height 16
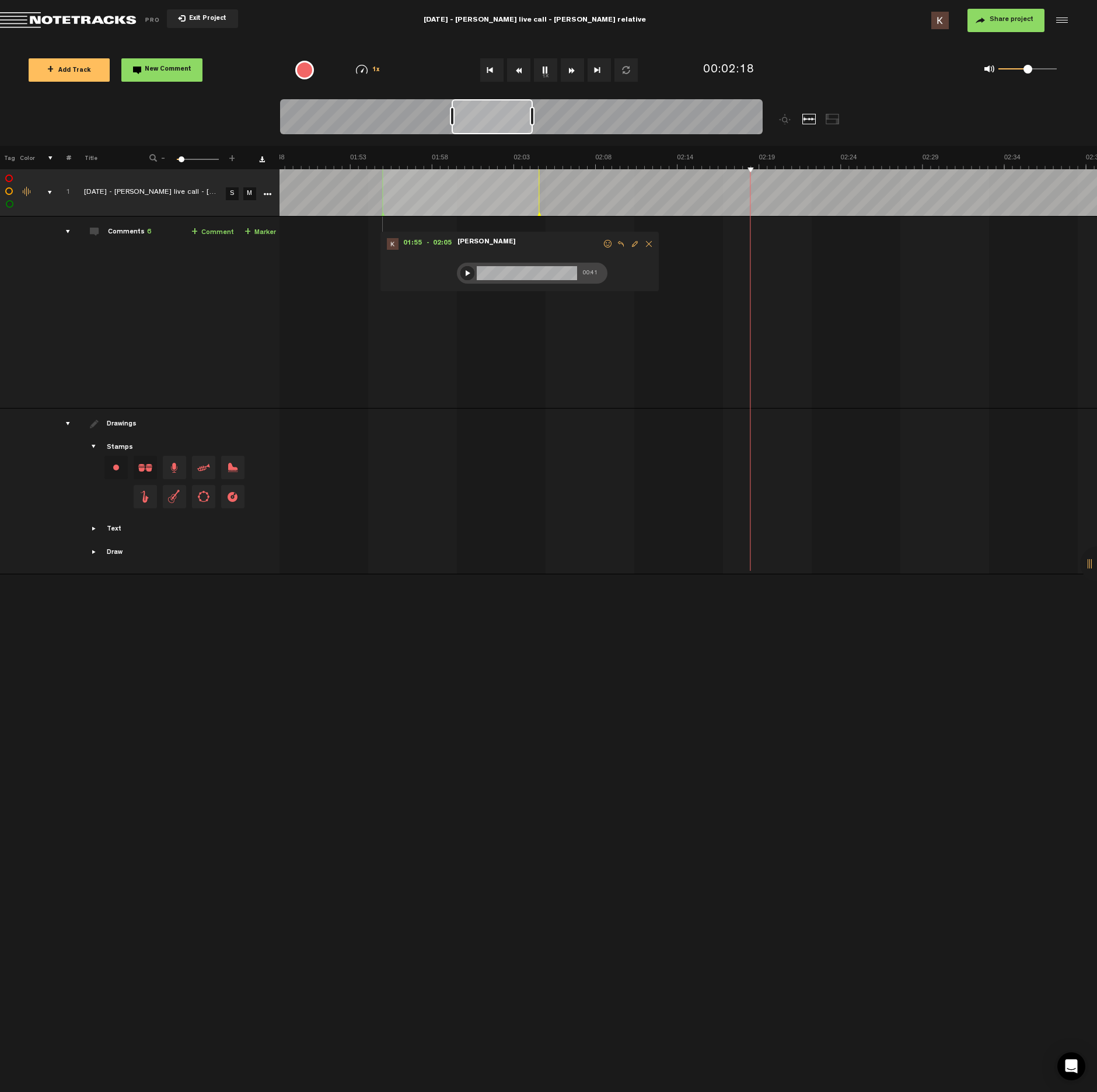
scroll to position [0, 1797]
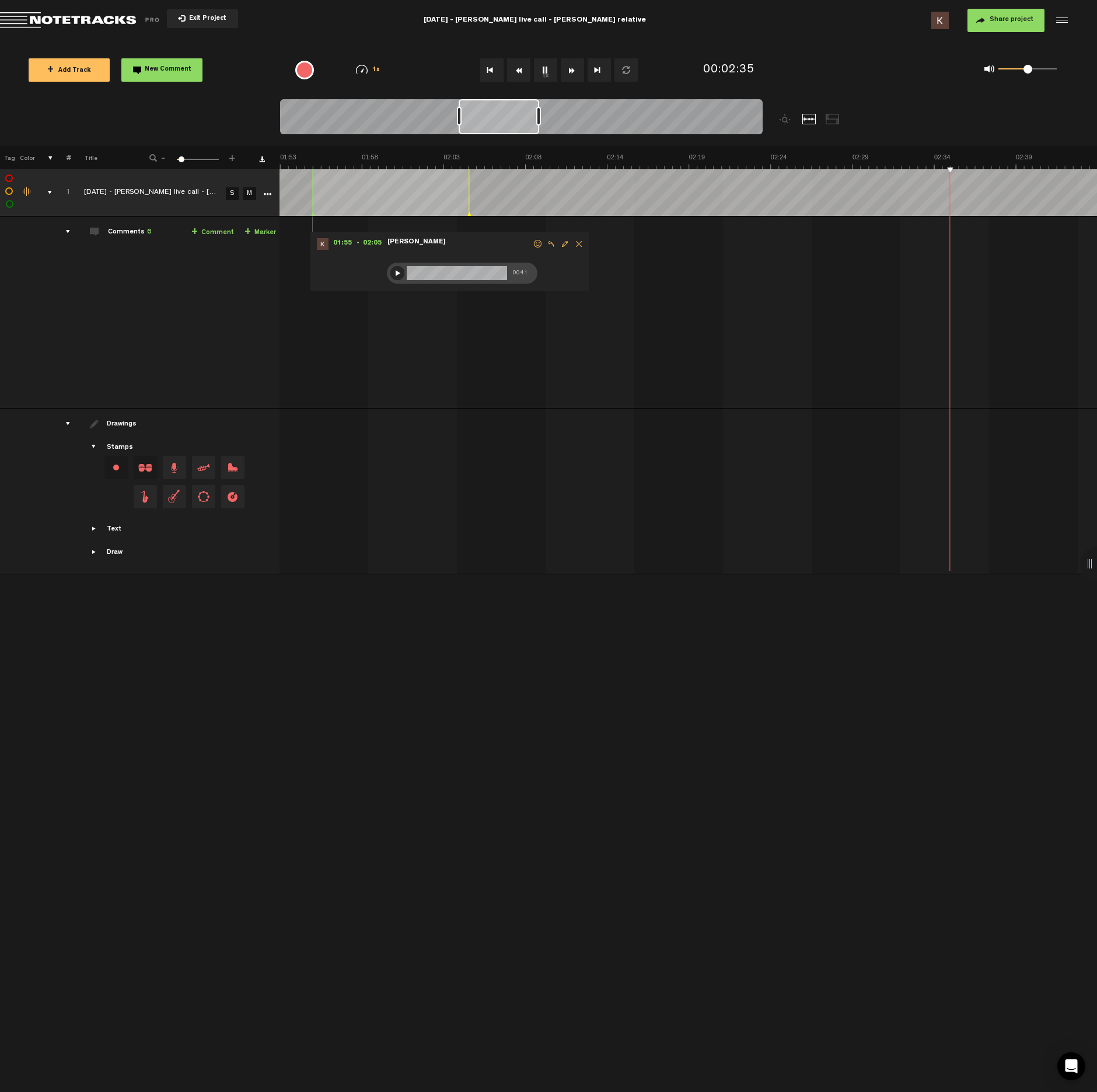
click at [551, 73] on button "1x" at bounding box center [546, 70] width 24 height 24
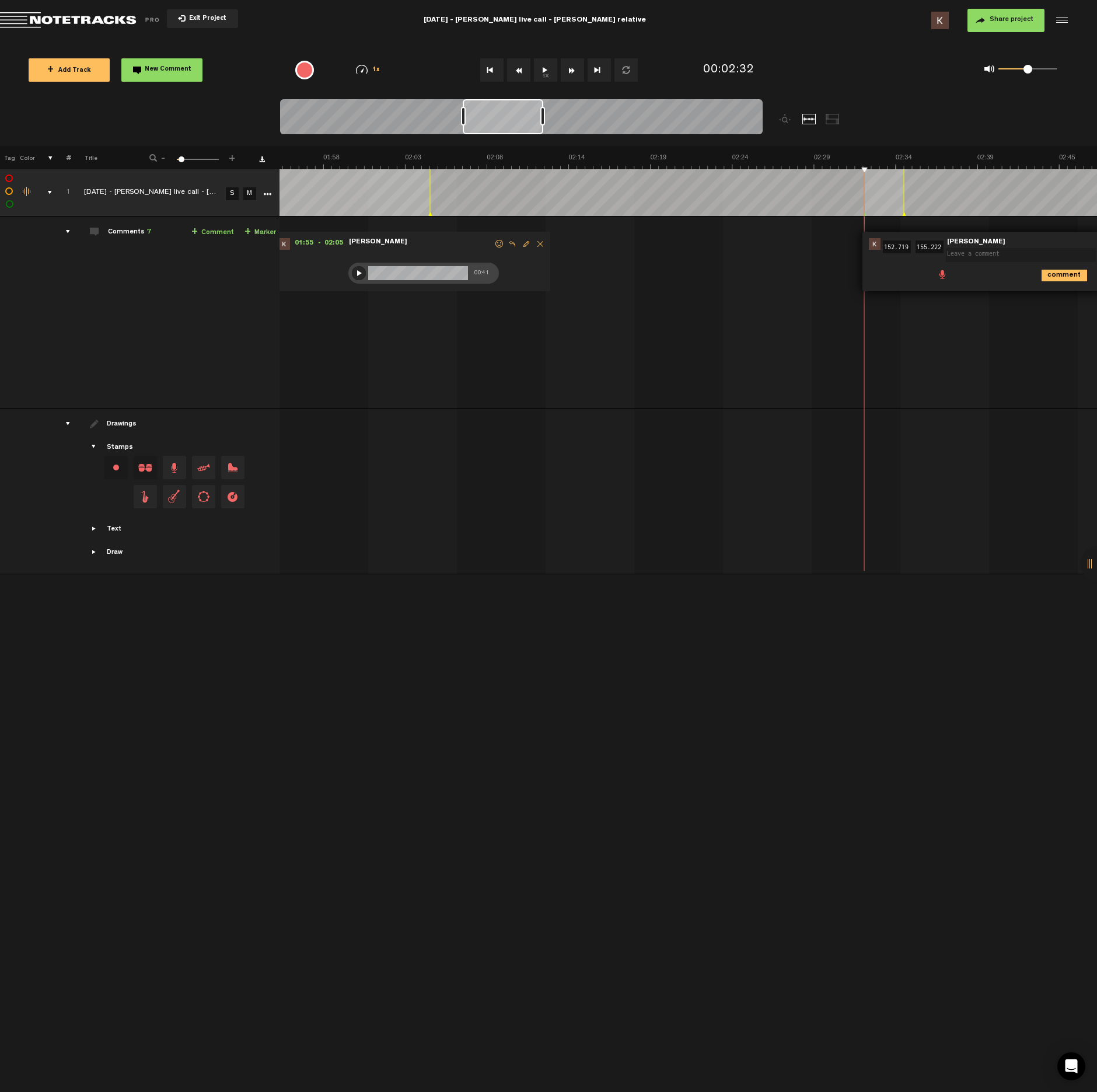
click at [942, 277] on span at bounding box center [942, 274] width 12 height 12
click at [947, 277] on div at bounding box center [949, 276] width 9 height 9
click at [950, 276] on div at bounding box center [949, 276] width 14 height 14
click at [1050, 302] on icon "comment" at bounding box center [1064, 301] width 46 height 12
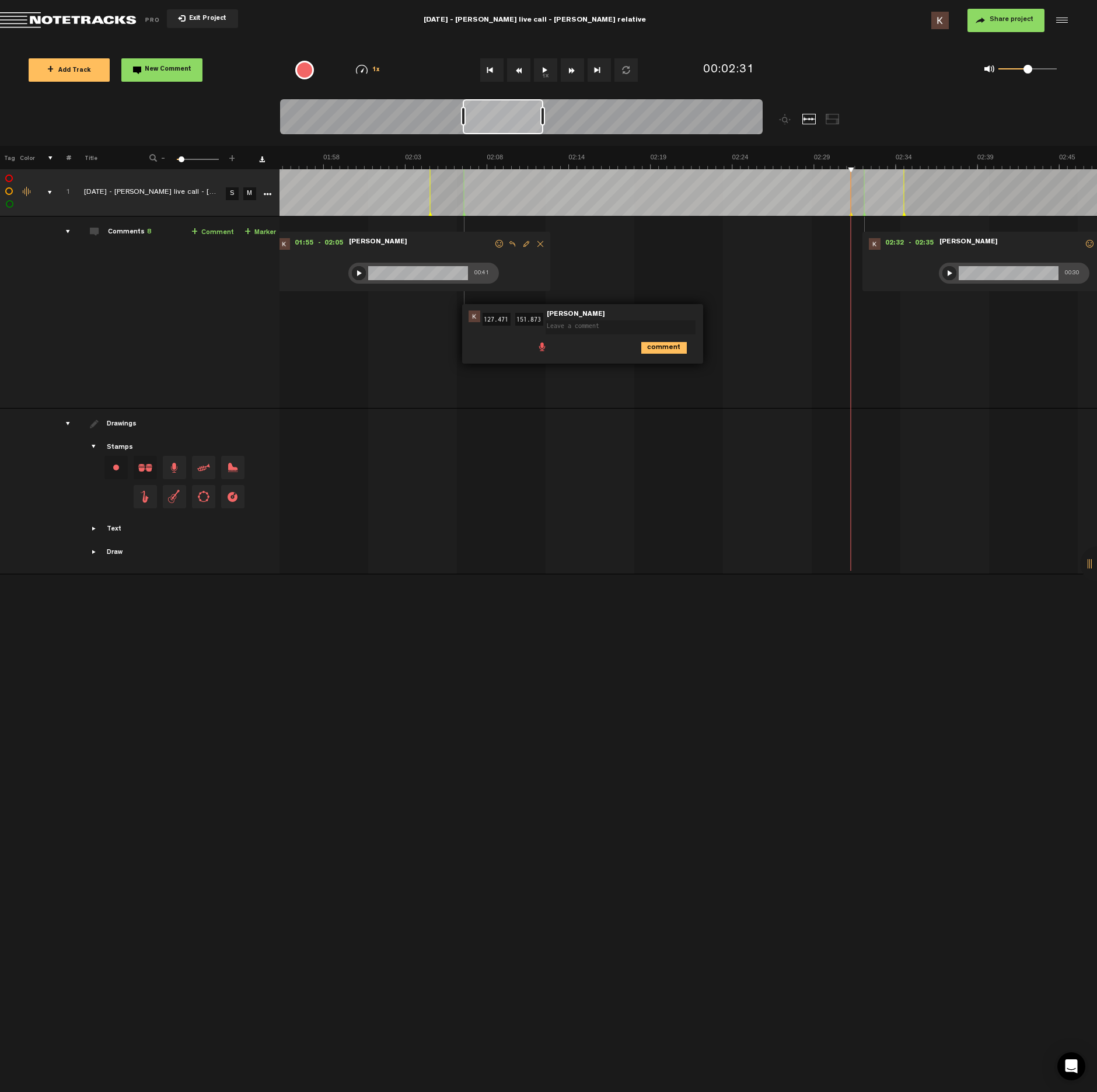
click at [542, 346] on span at bounding box center [542, 346] width 12 height 12
click at [547, 349] on div at bounding box center [549, 348] width 9 height 9
click at [552, 352] on div at bounding box center [548, 348] width 14 height 14
click at [678, 376] on icon "comment" at bounding box center [664, 374] width 46 height 12
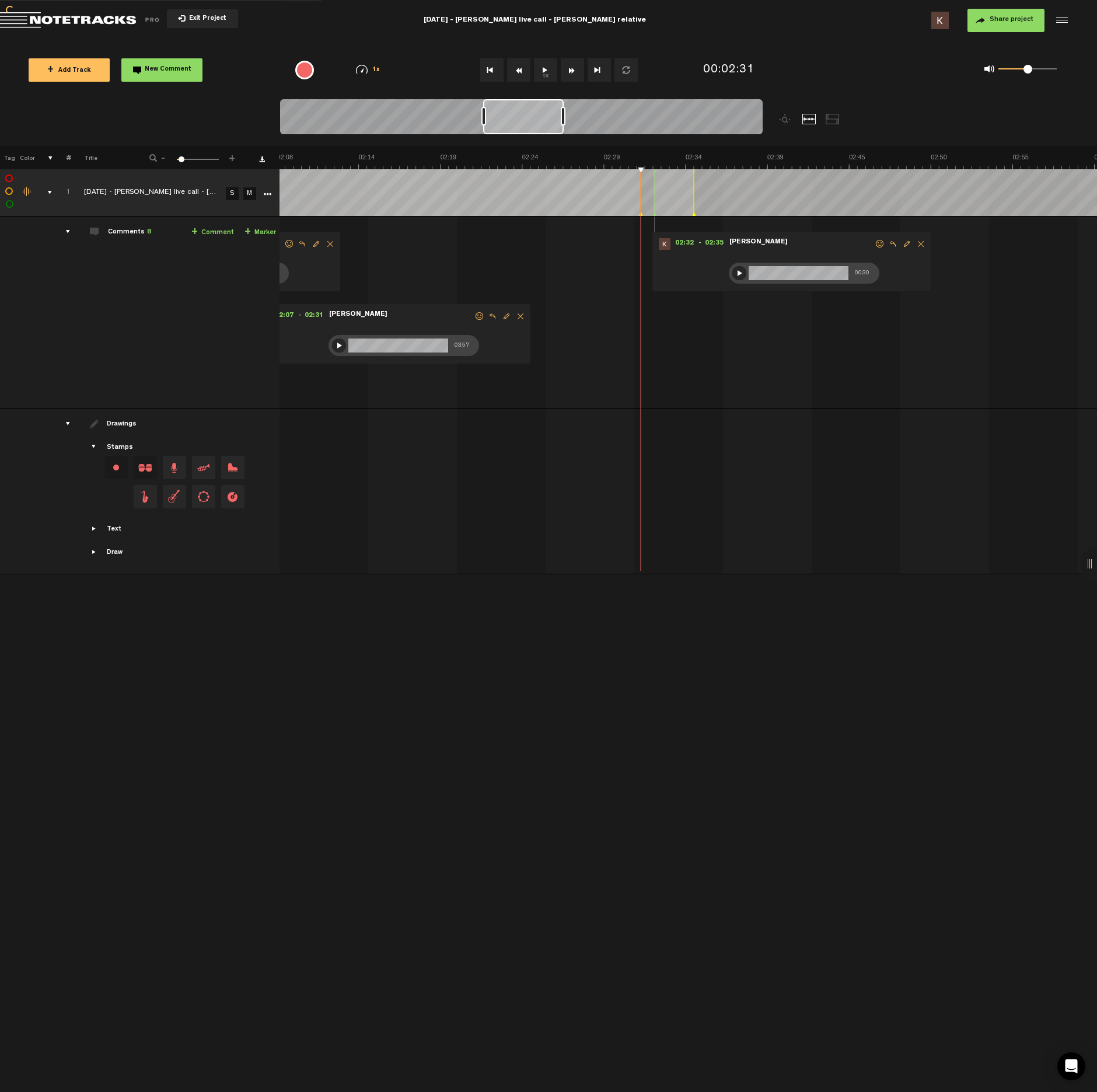
scroll to position [0, 2257]
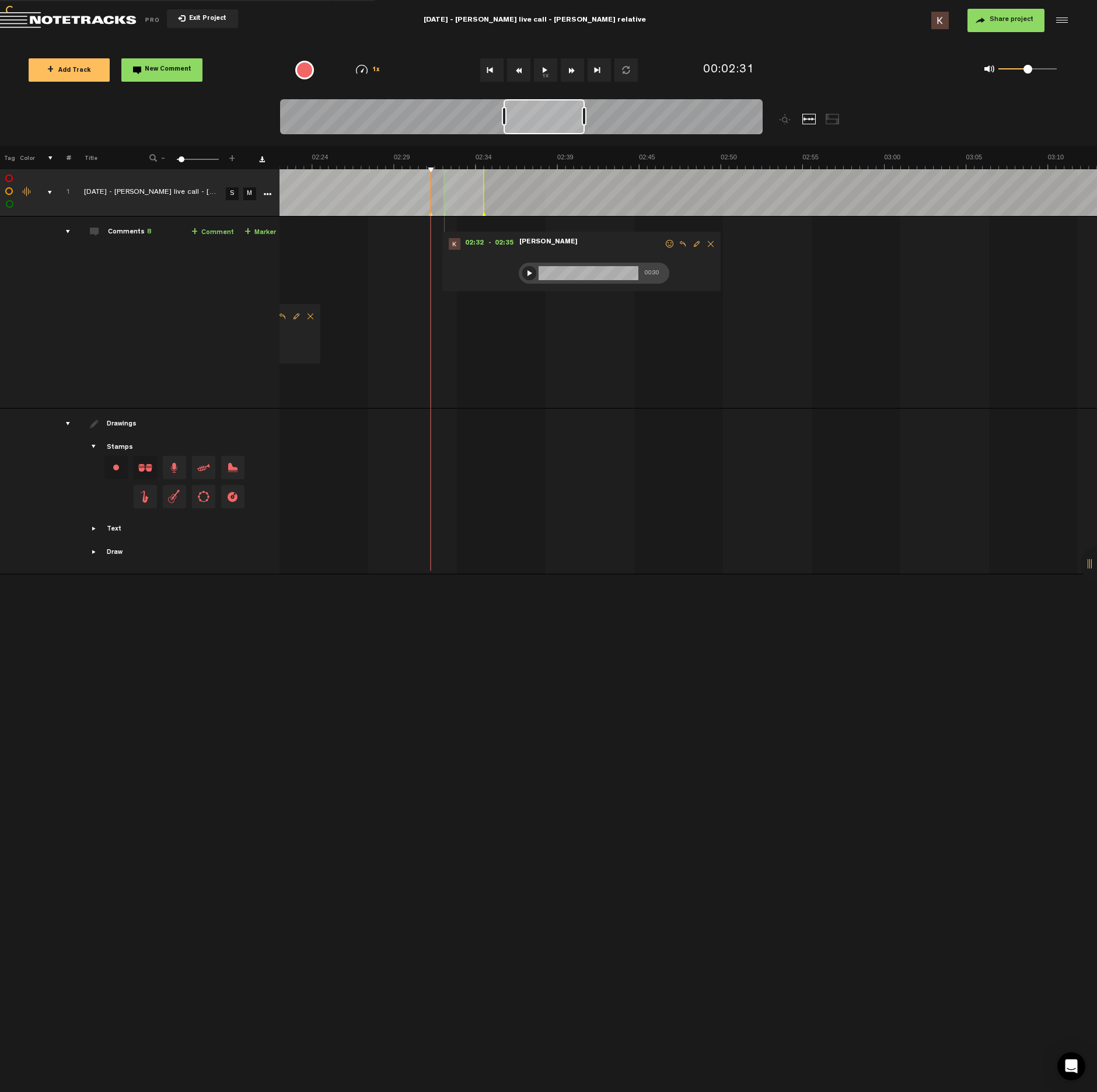
click at [517, 164] on img at bounding box center [475, 161] width 4905 height 16
click at [546, 74] on button "1x" at bounding box center [546, 70] width 24 height 24
click at [547, 72] on button "1x" at bounding box center [546, 70] width 24 height 24
click at [789, 276] on span at bounding box center [787, 274] width 12 height 12
click at [792, 277] on div at bounding box center [794, 276] width 9 height 9
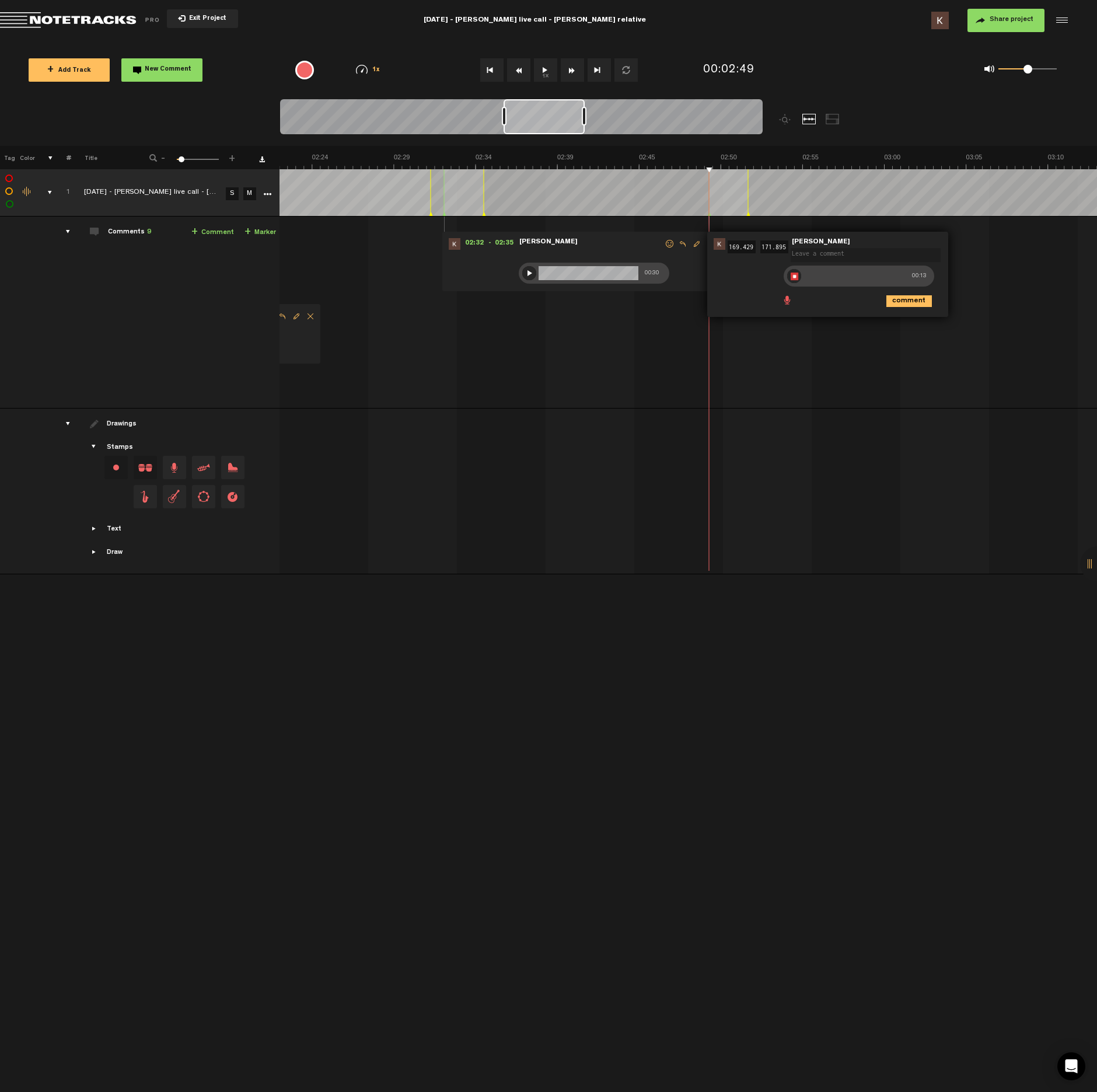
click at [795, 275] on div at bounding box center [793, 276] width 14 height 14
click at [897, 302] on icon "comment" at bounding box center [909, 301] width 46 height 12
click at [547, 65] on button "1x" at bounding box center [546, 70] width 24 height 24
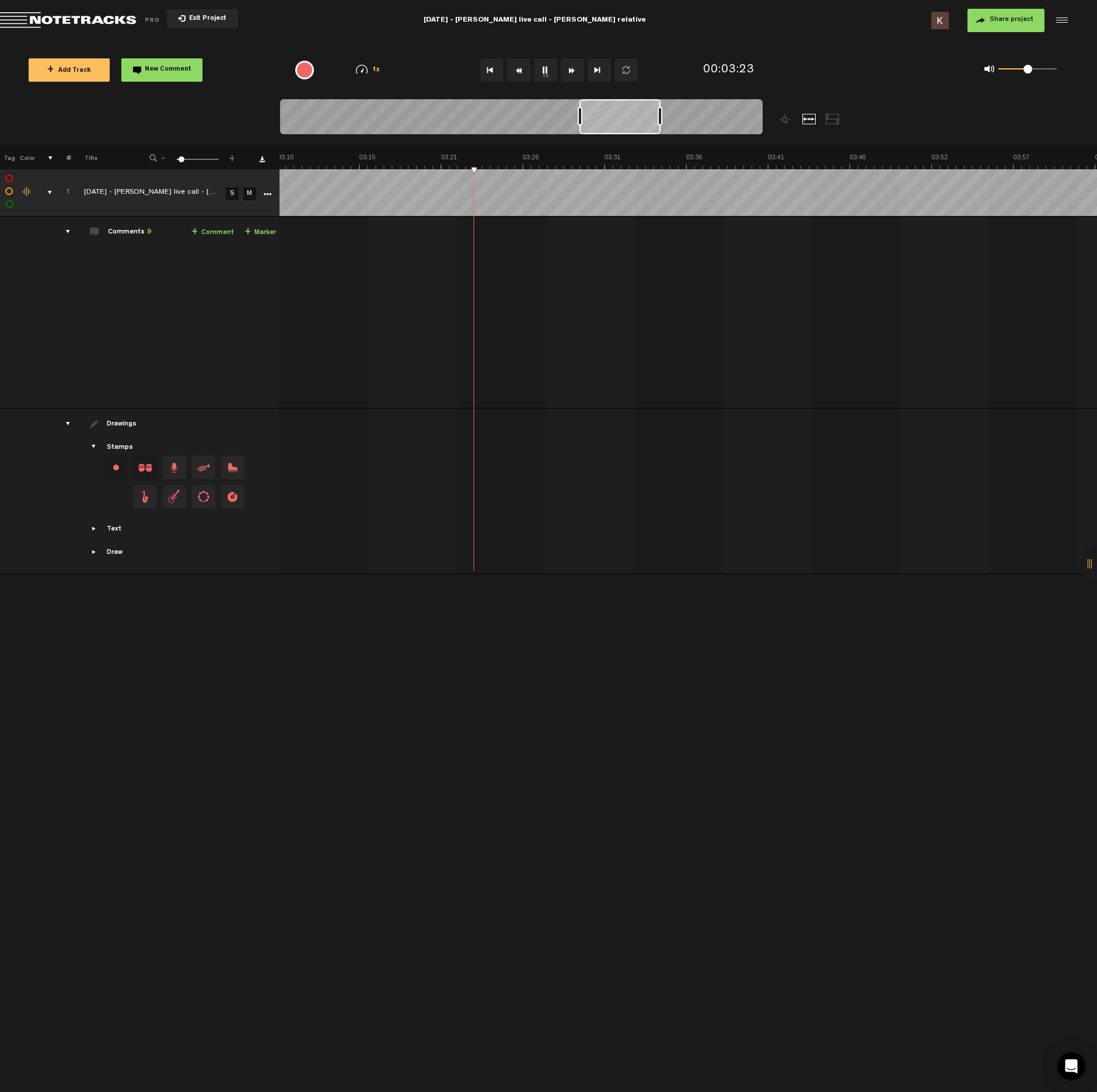
scroll to position [0, 3027]
click at [542, 78] on button "1x" at bounding box center [546, 70] width 24 height 24
click at [541, 276] on ul "comment" at bounding box center [612, 274] width 159 height 14
click at [710, 243] on span "Edit comment" at bounding box center [712, 244] width 14 height 8
click at [537, 272] on span at bounding box center [539, 274] width 12 height 12
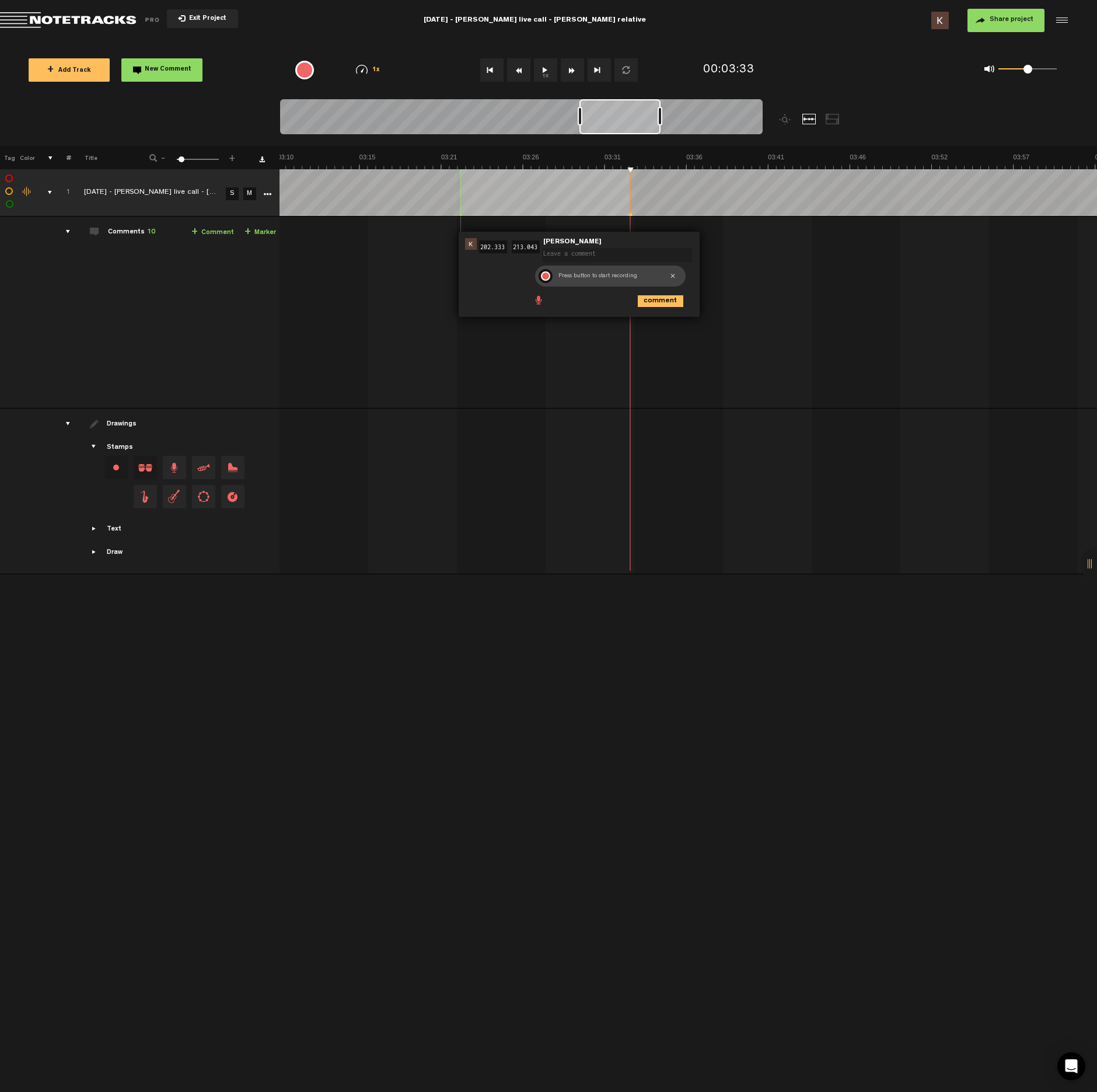
click at [542, 277] on div at bounding box center [545, 276] width 9 height 9
click at [547, 276] on div at bounding box center [545, 276] width 14 height 14
click at [646, 298] on icon "comment" at bounding box center [661, 301] width 46 height 12
click at [551, 69] on button "1x" at bounding box center [546, 70] width 24 height 24
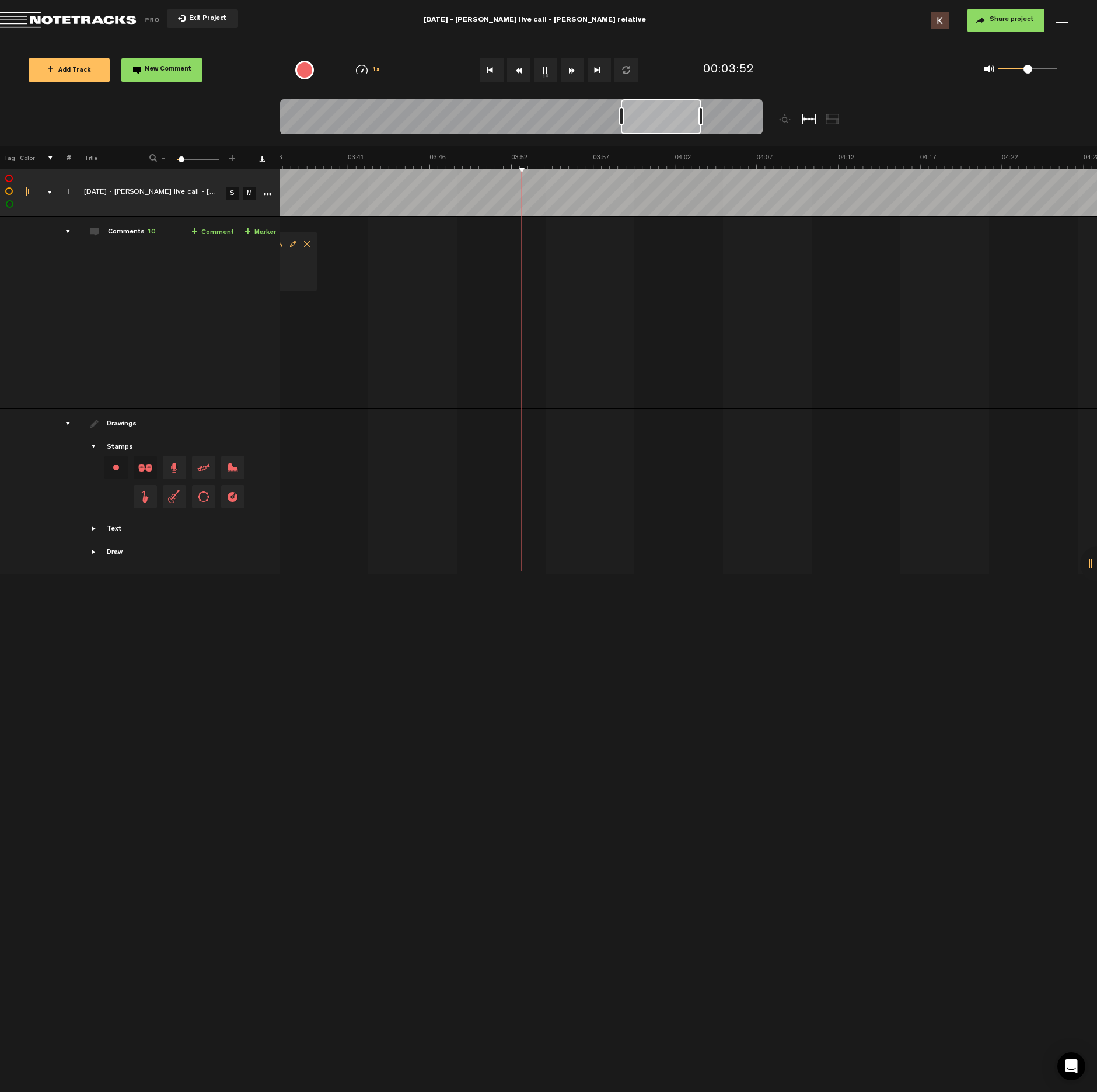
scroll to position [0, 3447]
click at [543, 66] on button "1x" at bounding box center [546, 70] width 24 height 24
drag, startPoint x: 650, startPoint y: 169, endPoint x: 602, endPoint y: 169, distance: 48.0
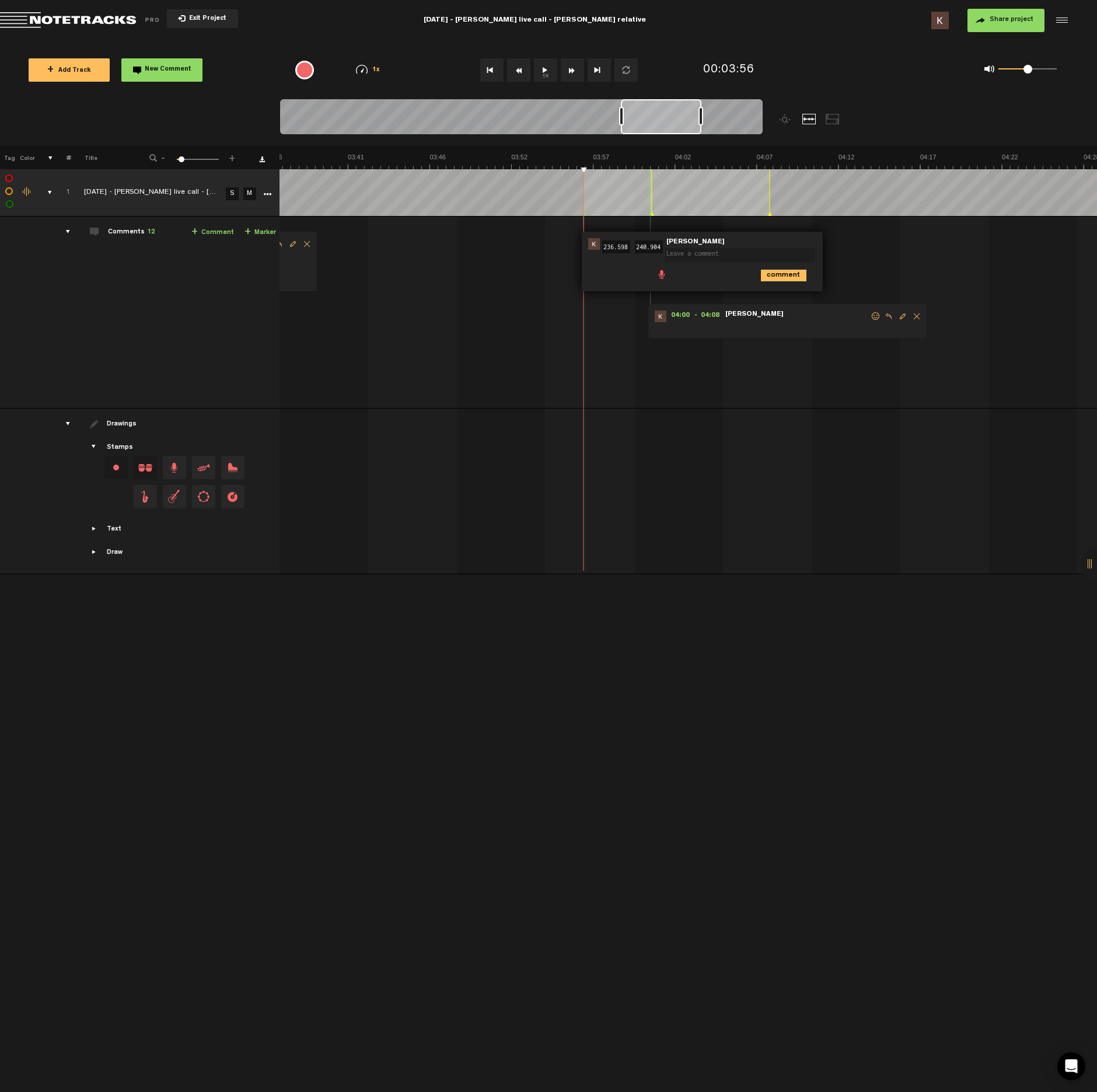
click at [916, 313] on span "Delete comment" at bounding box center [916, 316] width 14 height 8
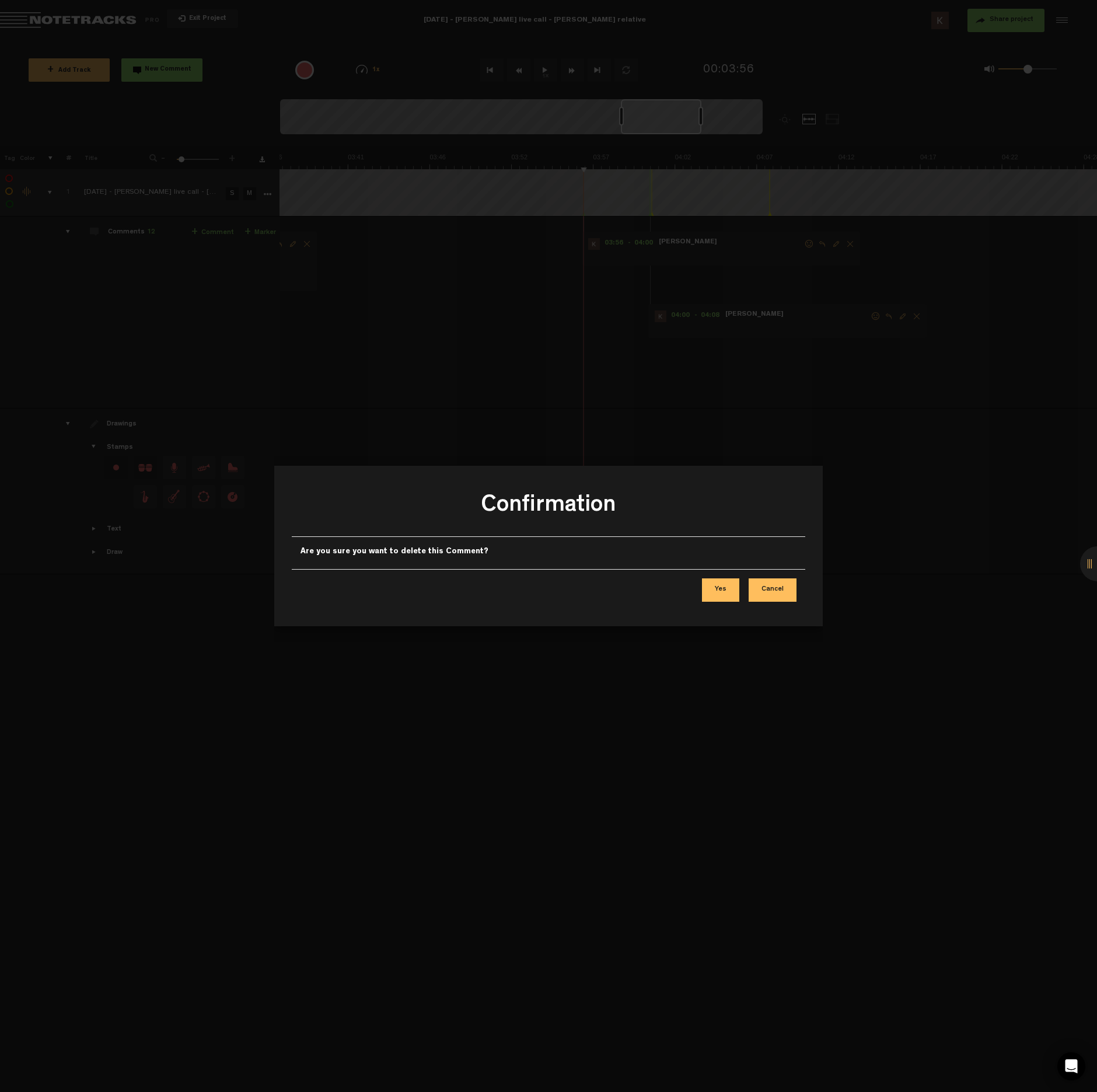
click at [725, 590] on button "Yes" at bounding box center [720, 590] width 37 height 24
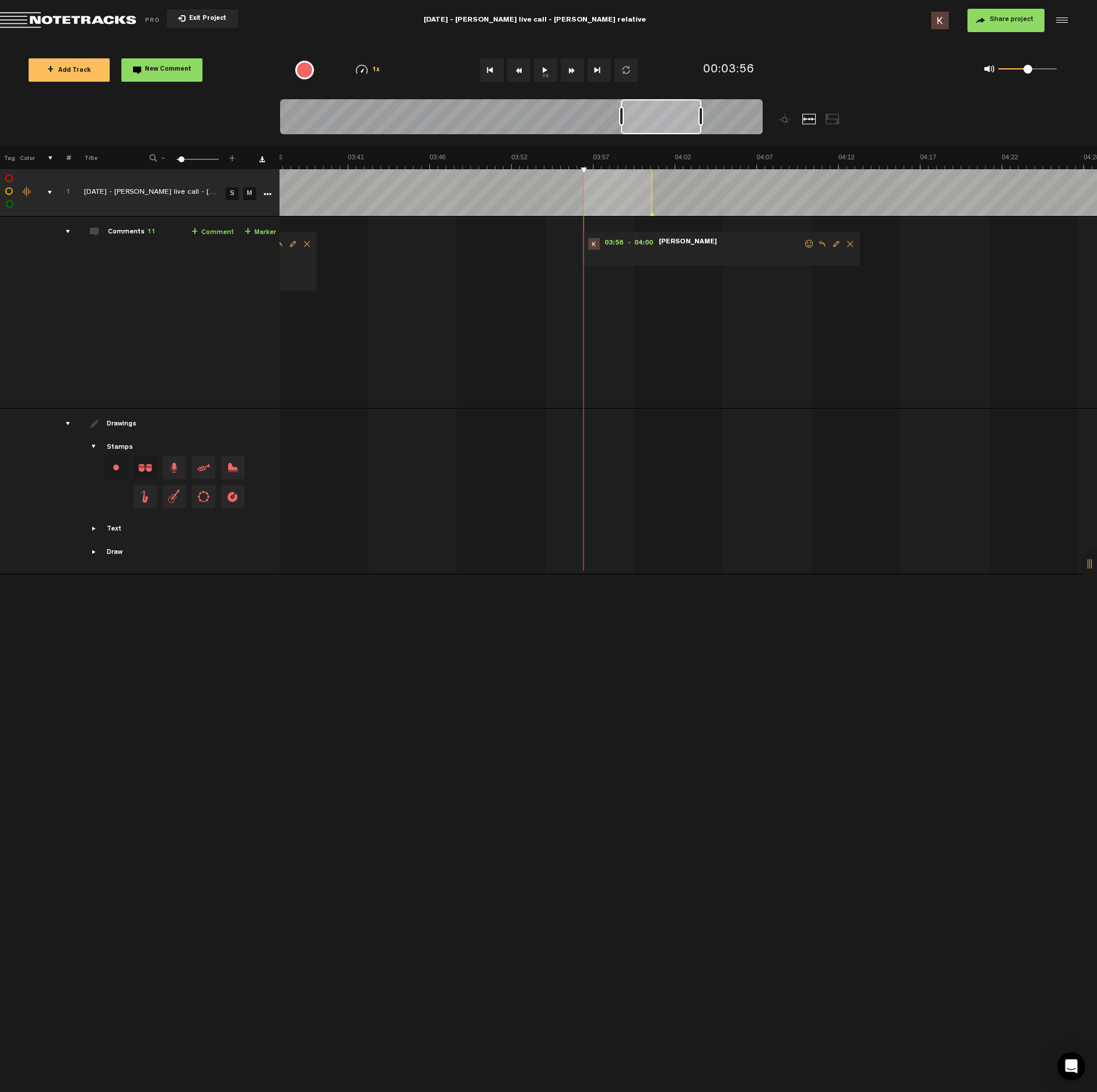
click at [850, 242] on span "Delete comment" at bounding box center [850, 244] width 14 height 8
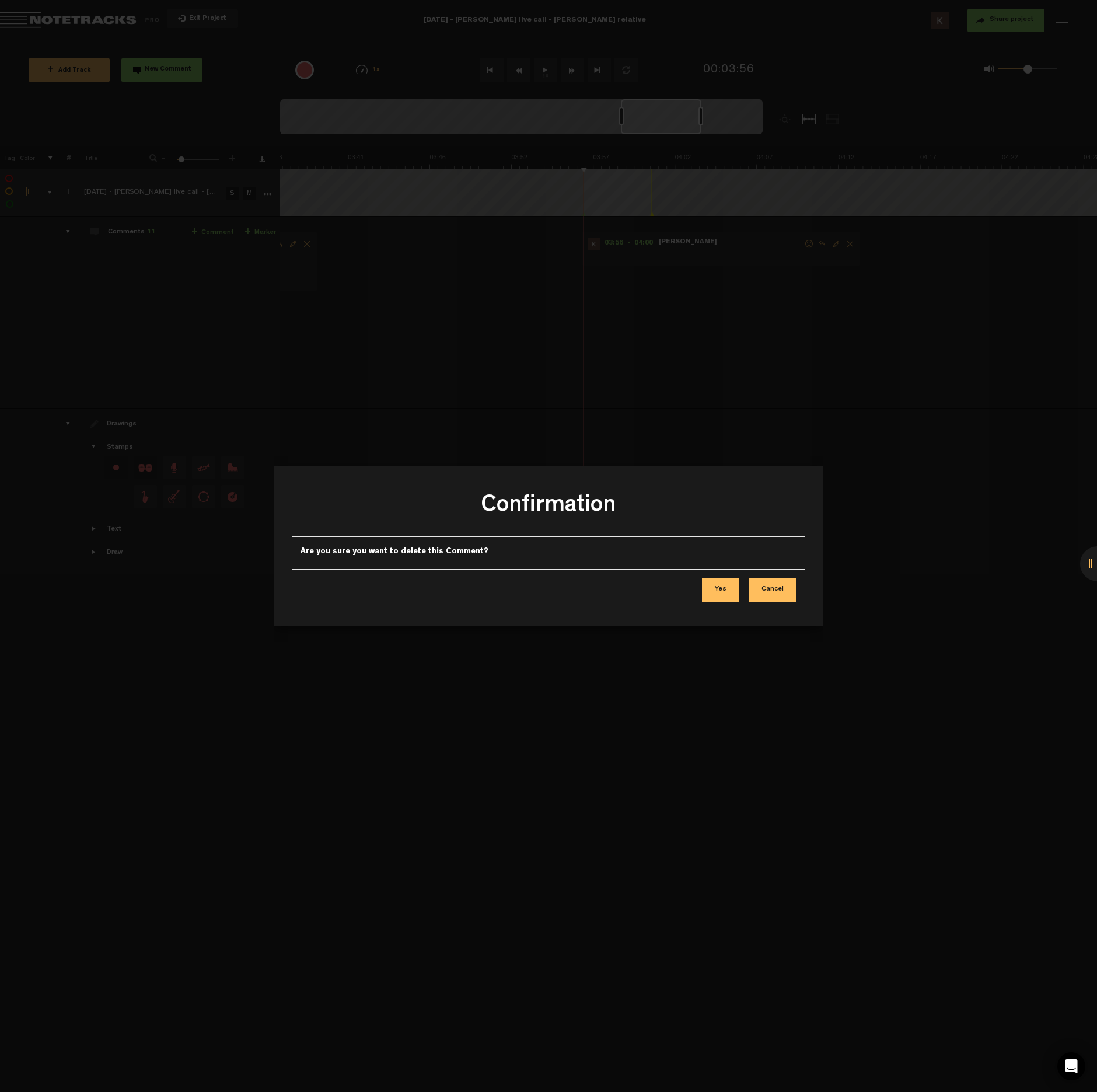
click at [727, 587] on button "Yes" at bounding box center [720, 590] width 37 height 24
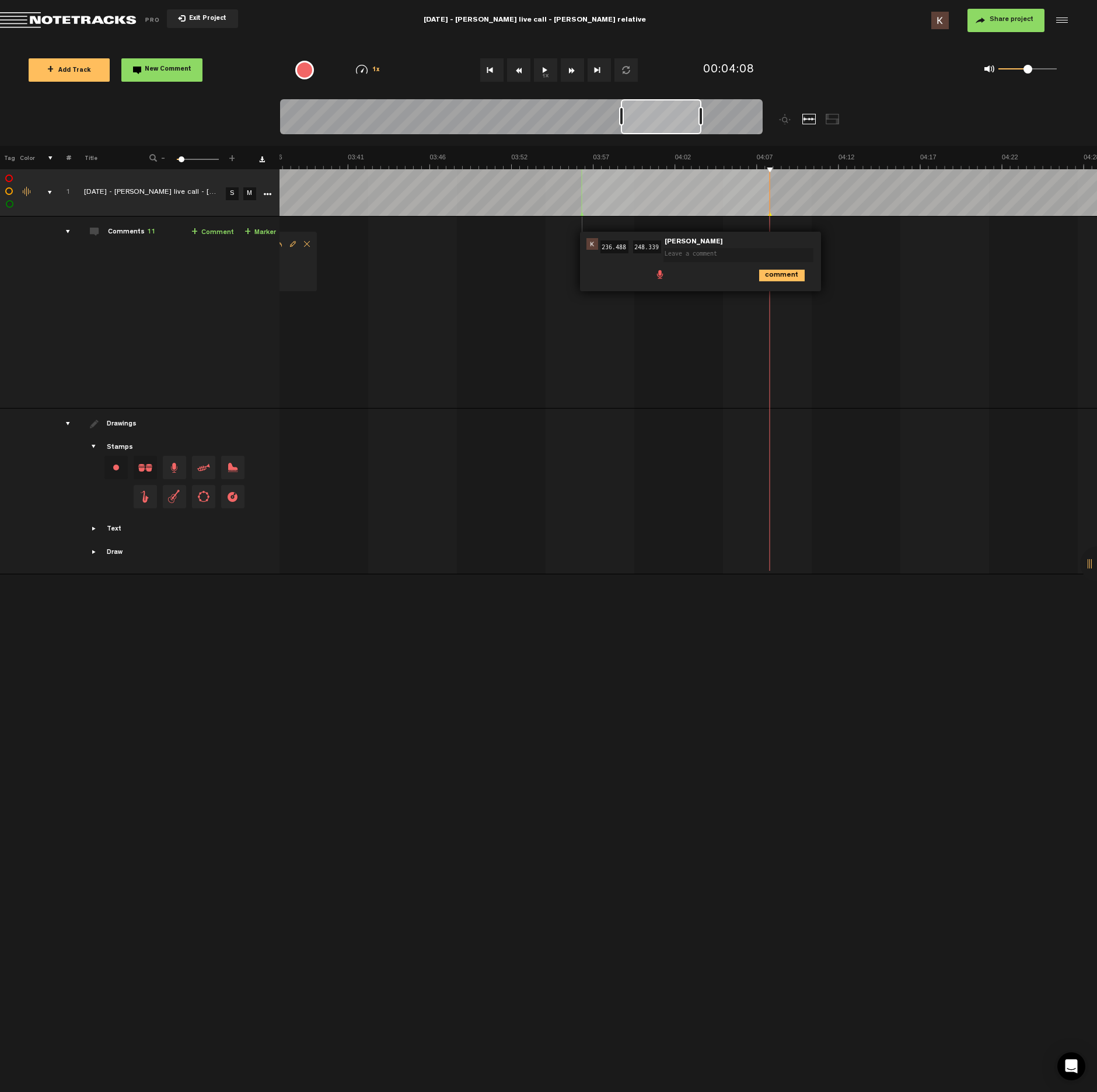
click at [662, 272] on ul "comment" at bounding box center [733, 274] width 159 height 14
click at [831, 244] on span "Edit comment" at bounding box center [834, 244] width 14 height 8
click at [656, 272] on span at bounding box center [660, 274] width 12 height 12
click at [667, 277] on div at bounding box center [667, 276] width 9 height 9
click at [665, 276] on div at bounding box center [667, 276] width 14 height 14
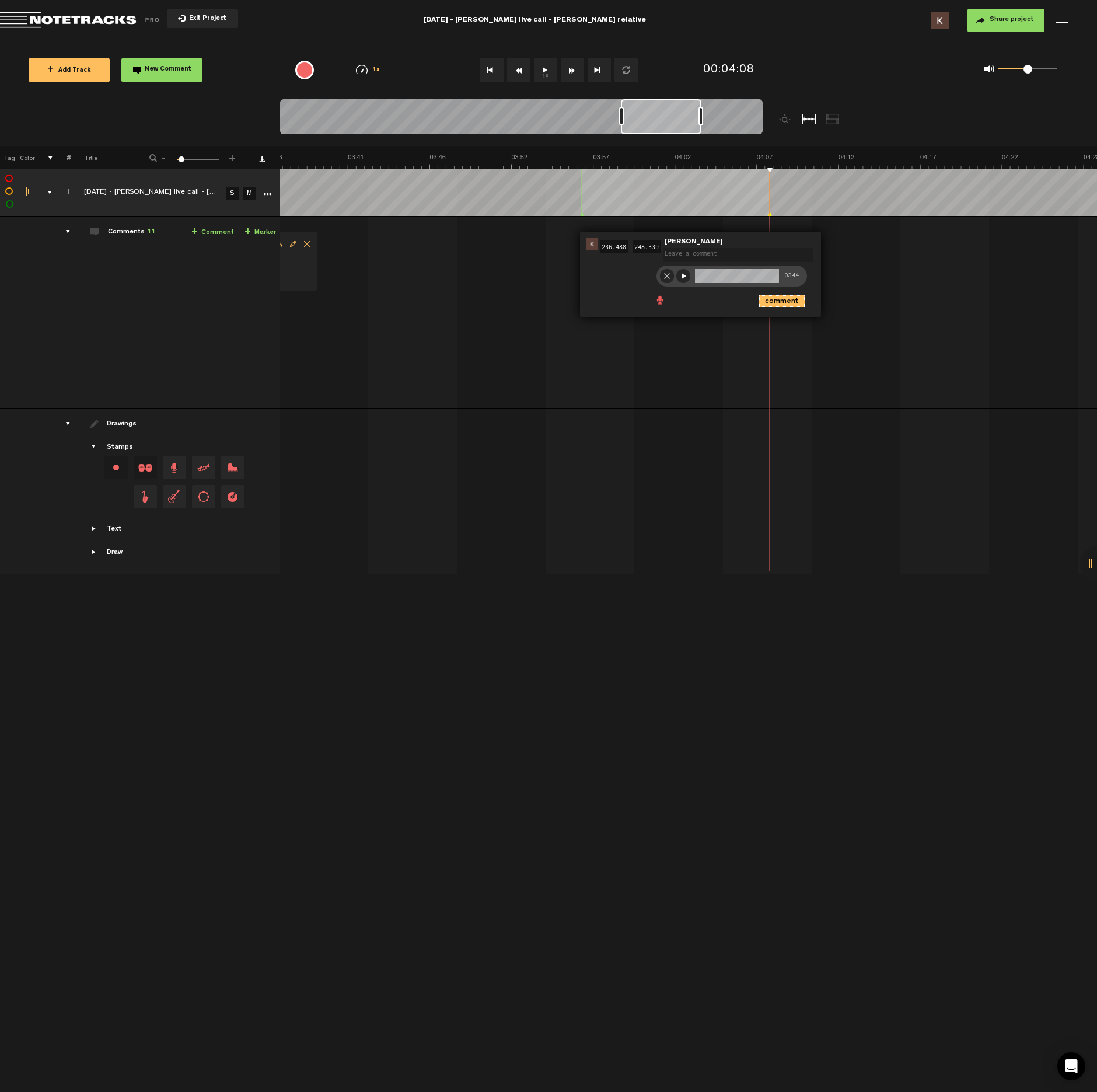
click at [764, 300] on icon "comment" at bounding box center [782, 301] width 46 height 12
click at [781, 149] on th at bounding box center [688, 157] width 818 height 24
click at [544, 71] on button "1x" at bounding box center [546, 70] width 24 height 24
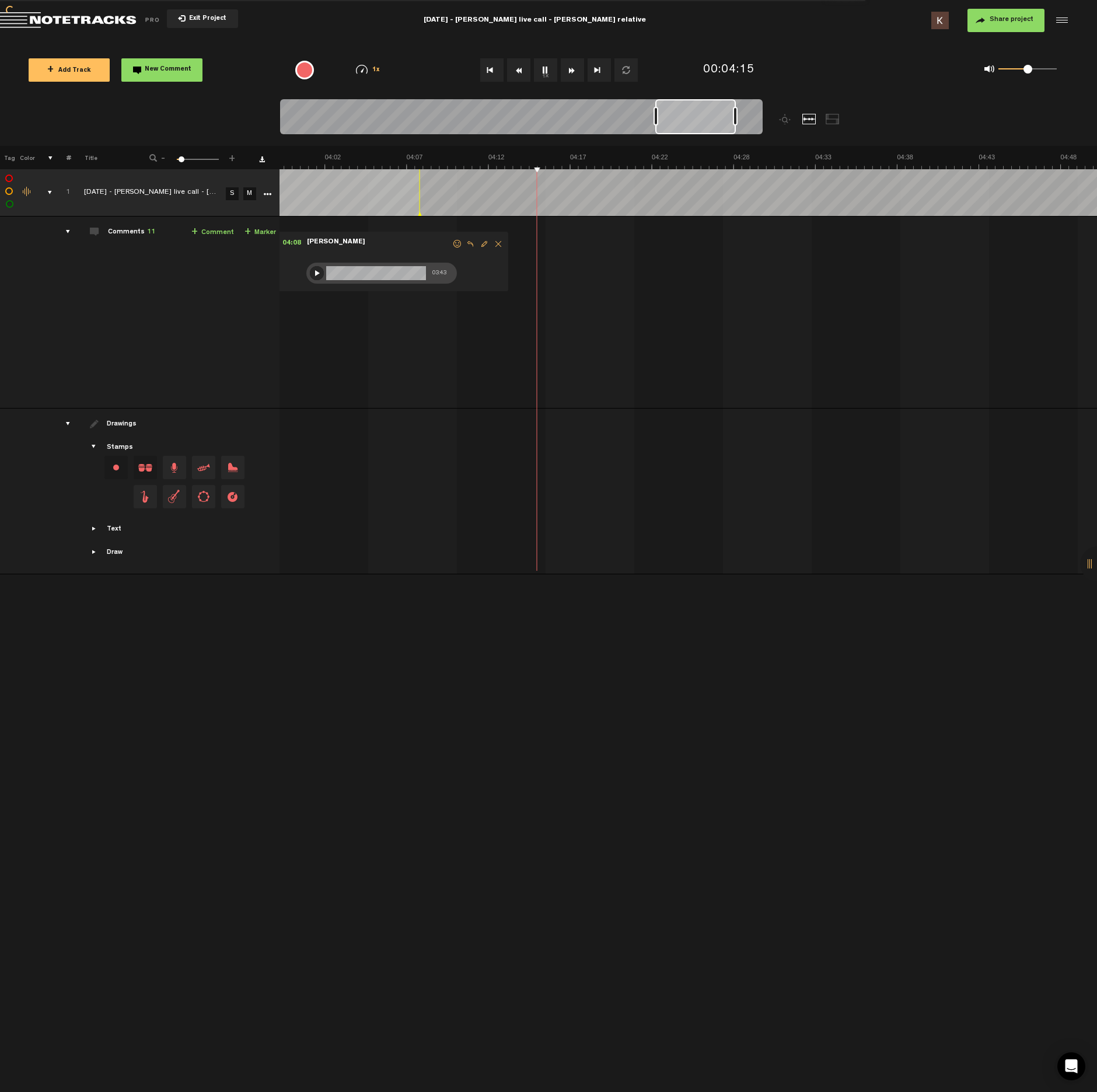
scroll to position [0, 3867]
click at [547, 78] on button "1x" at bounding box center [546, 70] width 24 height 24
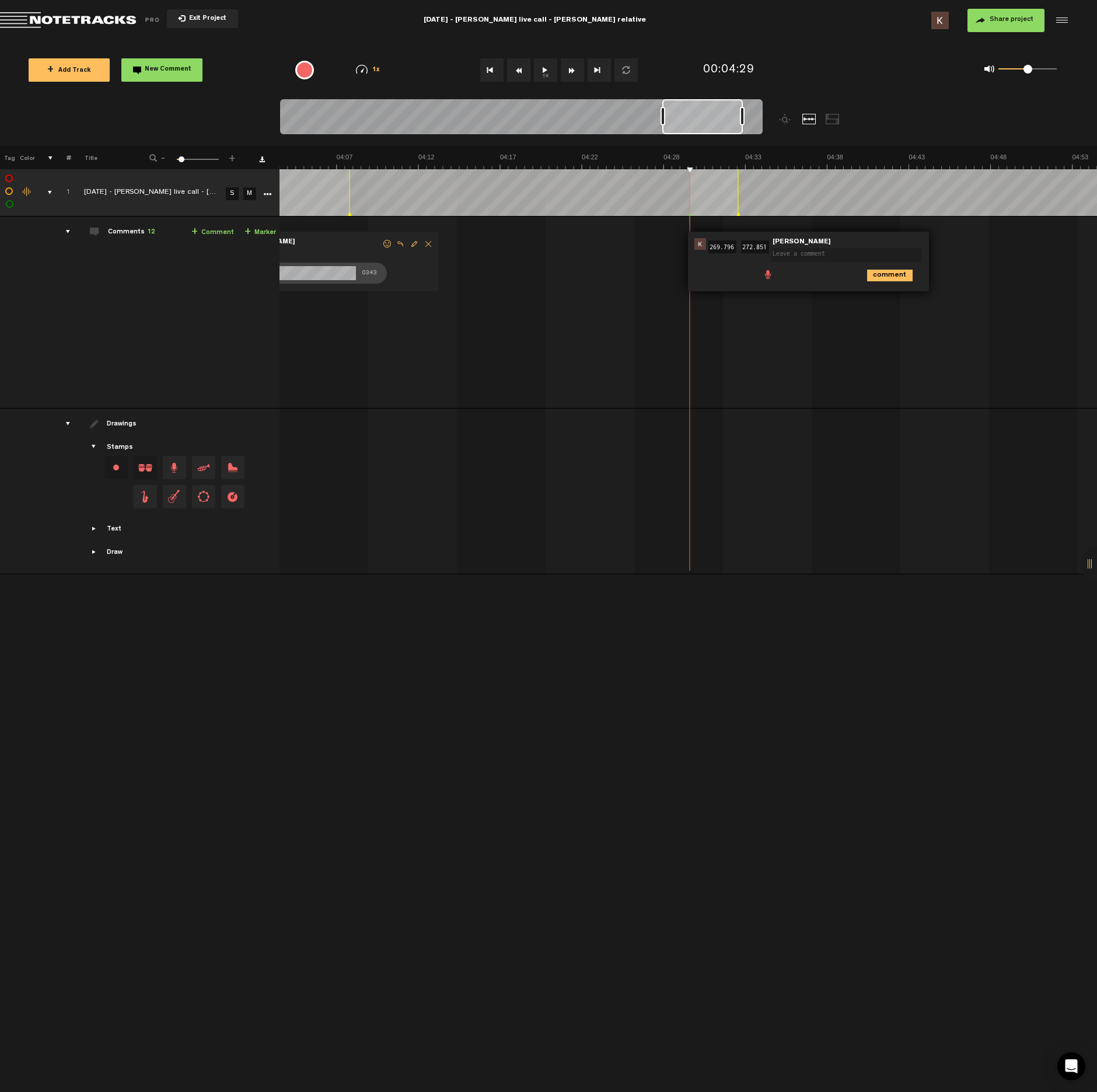
click at [770, 276] on span at bounding box center [768, 274] width 12 height 12
click at [772, 277] on div at bounding box center [775, 276] width 9 height 9
click at [773, 277] on div at bounding box center [774, 276] width 14 height 14
click at [878, 298] on icon "comment" at bounding box center [890, 301] width 46 height 12
click at [547, 68] on button "1x" at bounding box center [546, 70] width 24 height 24
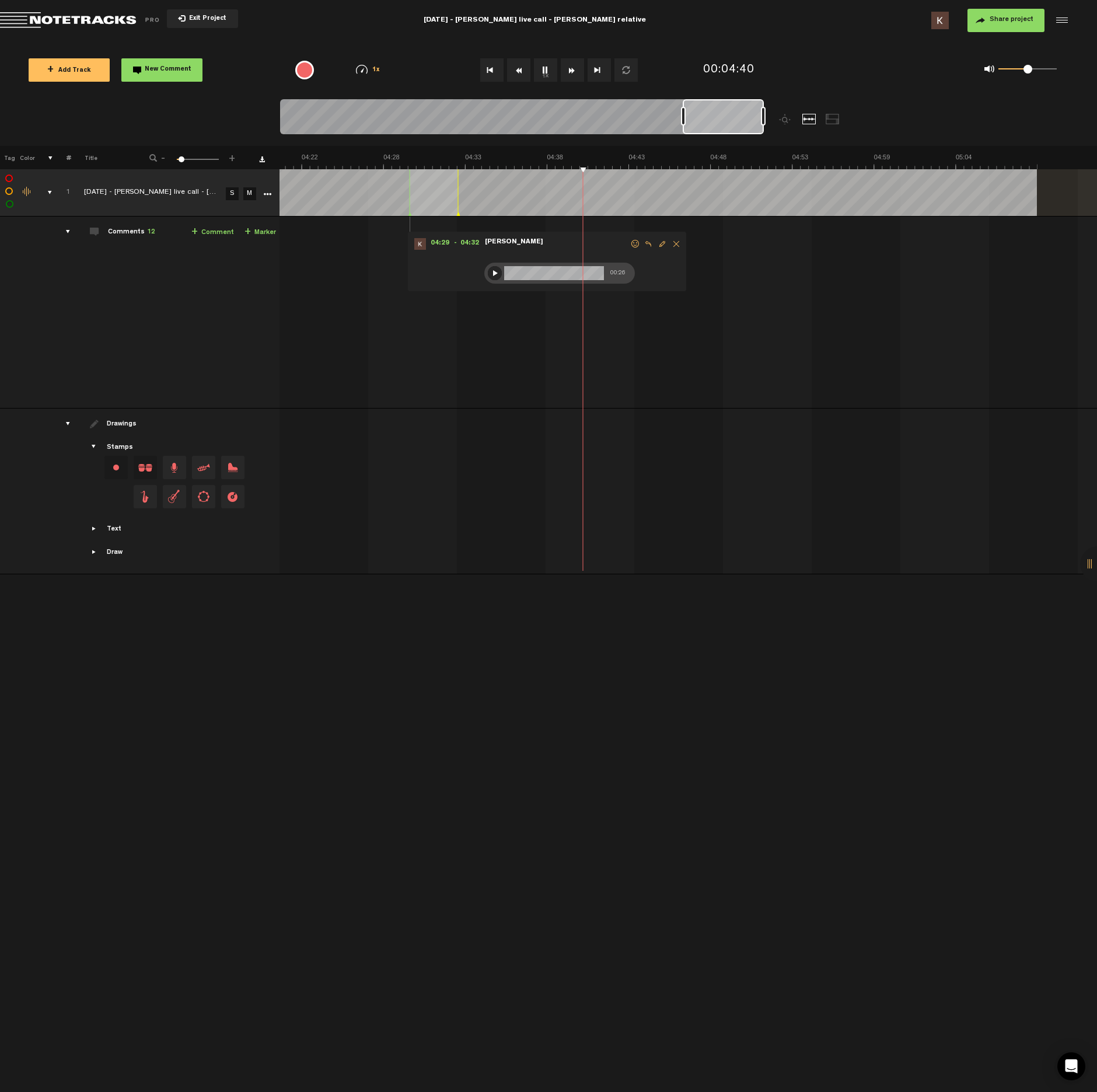
scroll to position [0, 4287]
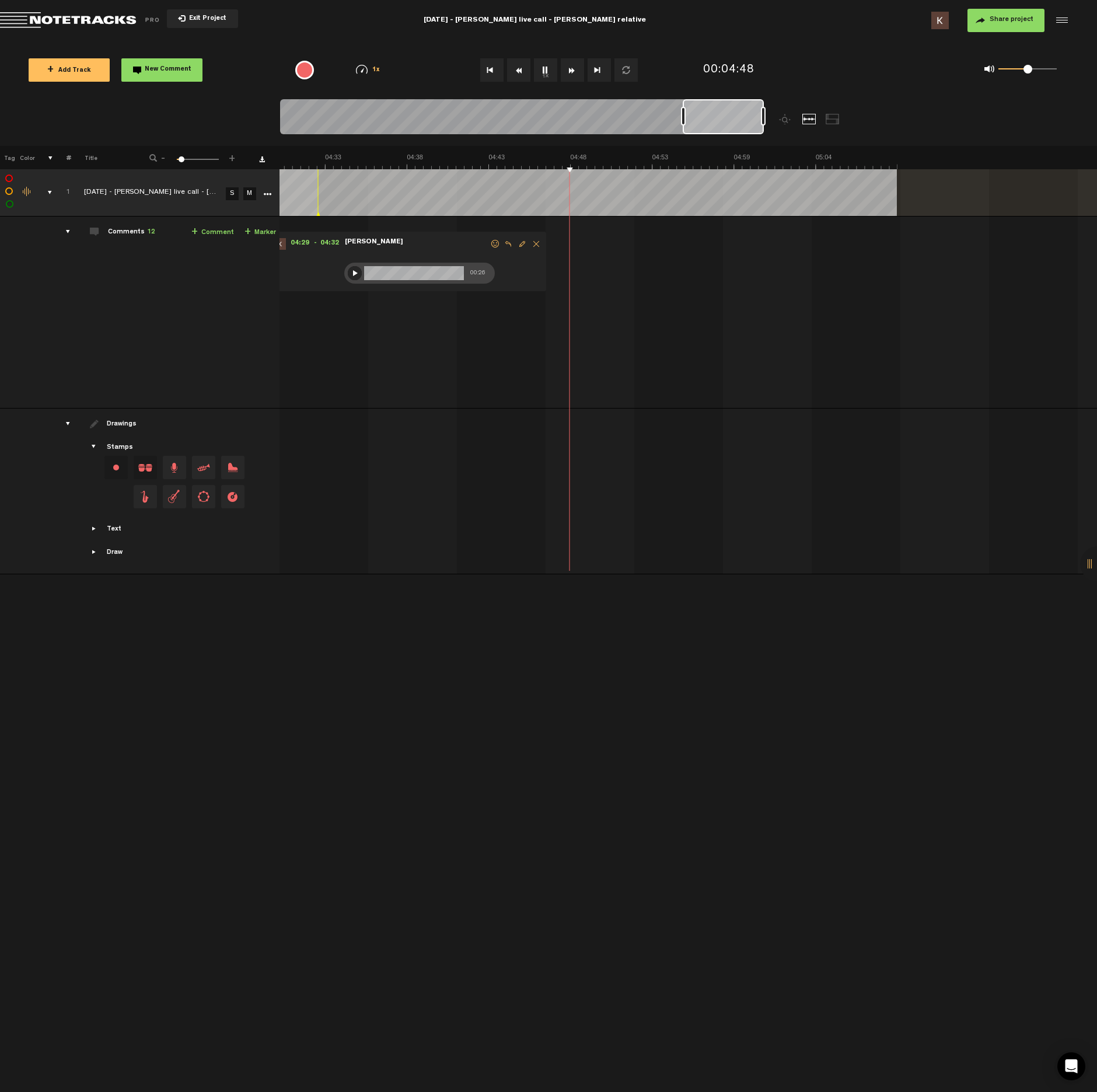
click at [545, 76] on button "1x" at bounding box center [546, 70] width 24 height 24
click at [513, 345] on span at bounding box center [513, 346] width 12 height 12
click at [520, 348] on div at bounding box center [519, 348] width 9 height 9
click at [520, 351] on div at bounding box center [519, 348] width 14 height 14
click at [638, 374] on icon "comment" at bounding box center [634, 374] width 46 height 12
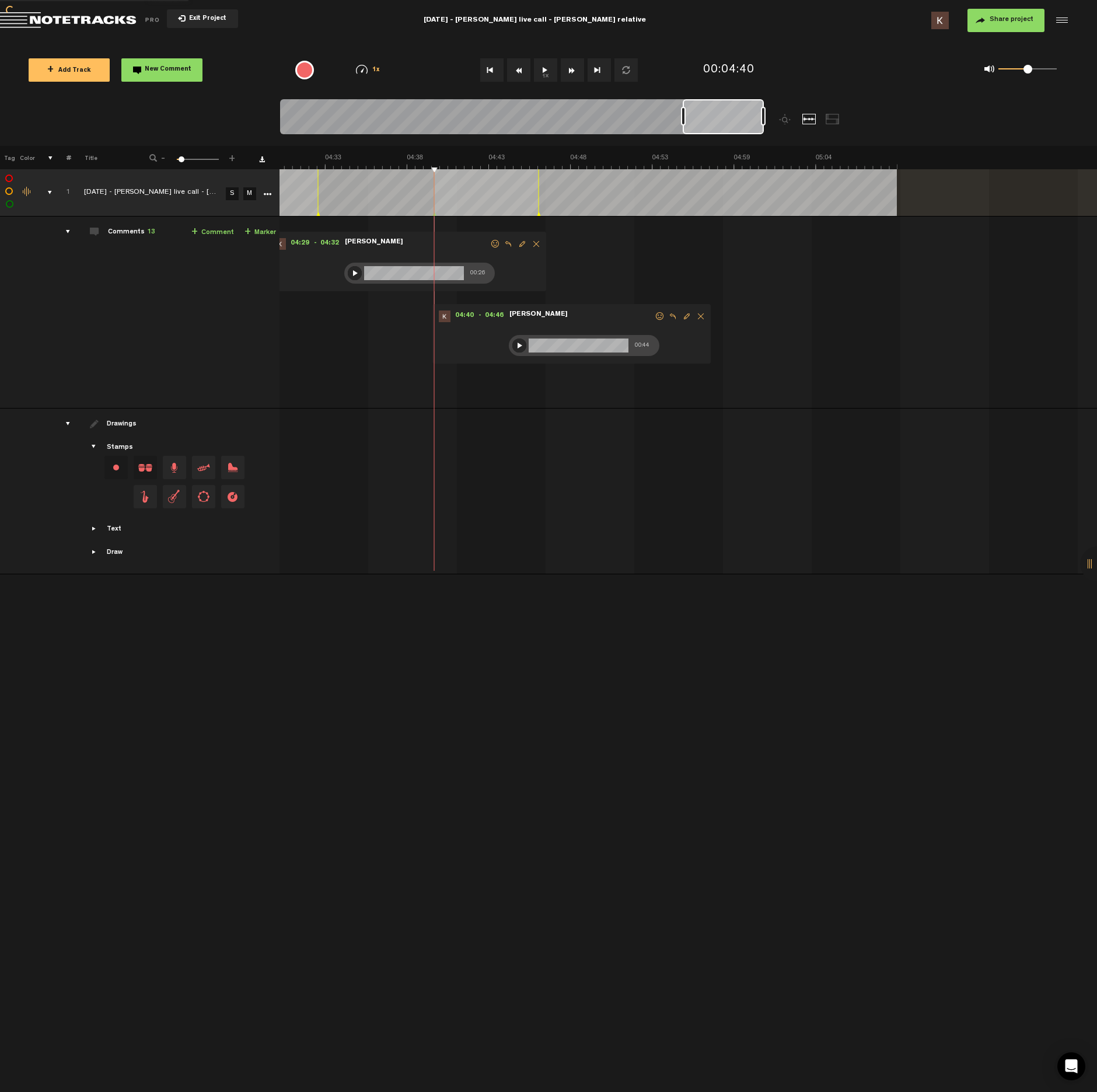
click at [549, 70] on button "1x" at bounding box center [546, 70] width 24 height 24
click at [174, 68] on span "New Comment" at bounding box center [168, 70] width 46 height 7
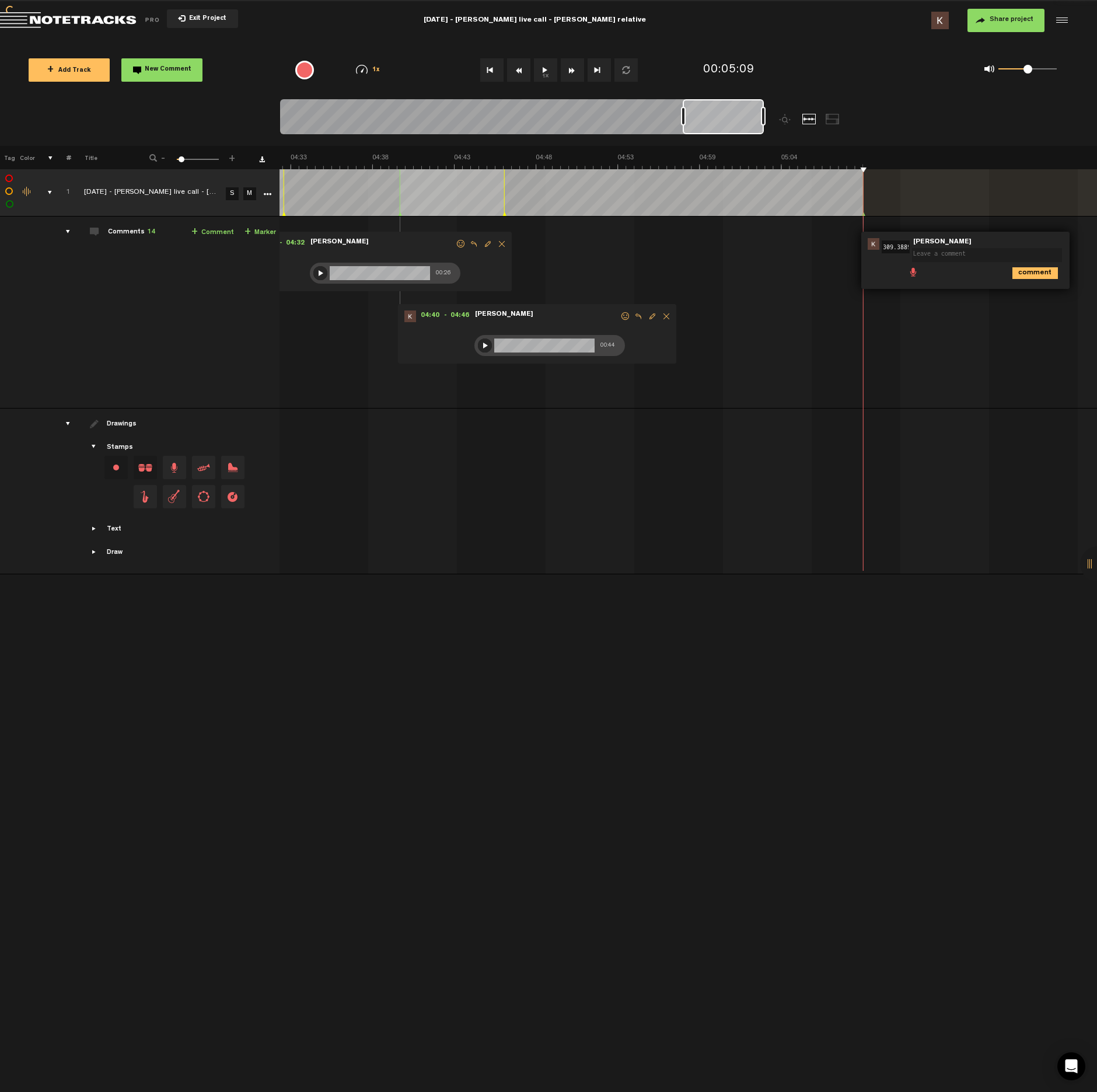
scroll to position [0, 0]
click at [914, 276] on span at bounding box center [914, 274] width 12 height 12
click at [914, 274] on div at bounding box center [917, 276] width 9 height 9
click at [915, 277] on div at bounding box center [917, 276] width 14 height 14
click at [1028, 302] on icon "comment" at bounding box center [1035, 301] width 46 height 12
